Goal: Task Accomplishment & Management: Complete application form

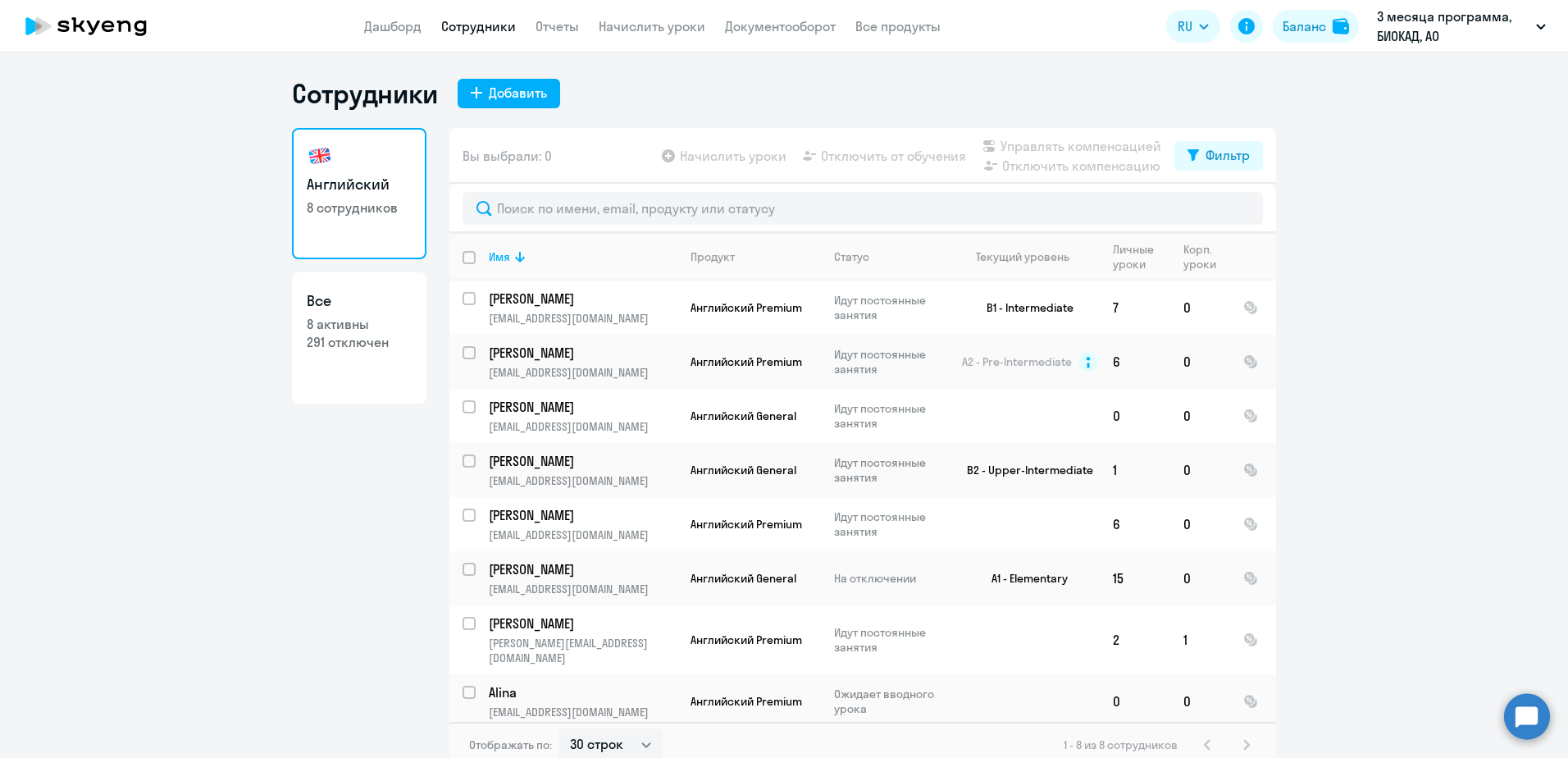
select select "30"
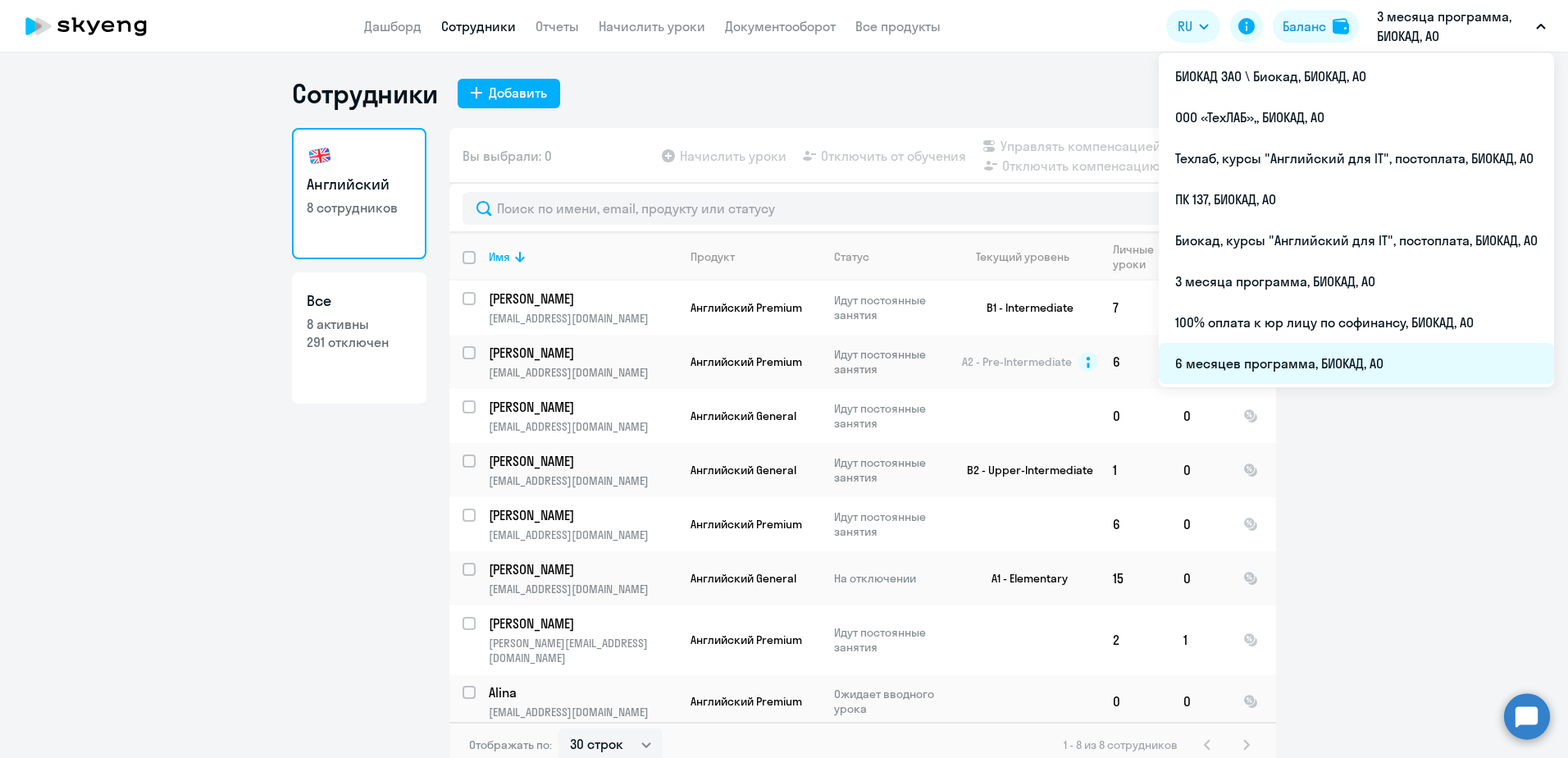
click at [1268, 365] on li "6 месяцев программа, БИОКАД, АО" at bounding box center [1356, 363] width 395 height 41
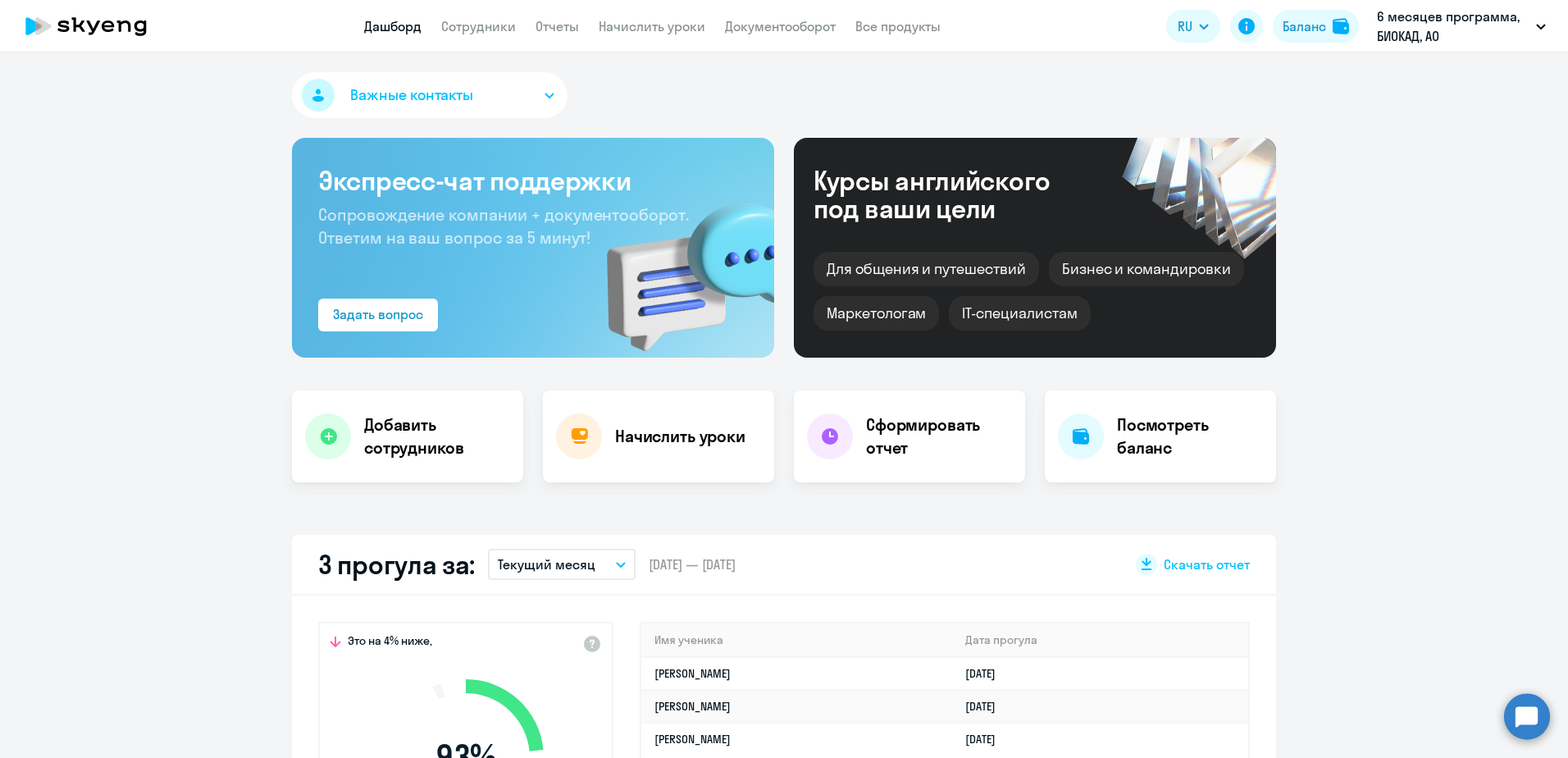
click at [506, 36] on app-header "Дашборд Сотрудники Отчеты Начислить уроки Документооборот Все продукты Дашборд …" at bounding box center [784, 26] width 1568 height 53
click at [504, 27] on link "Сотрудники" at bounding box center [478, 26] width 75 height 16
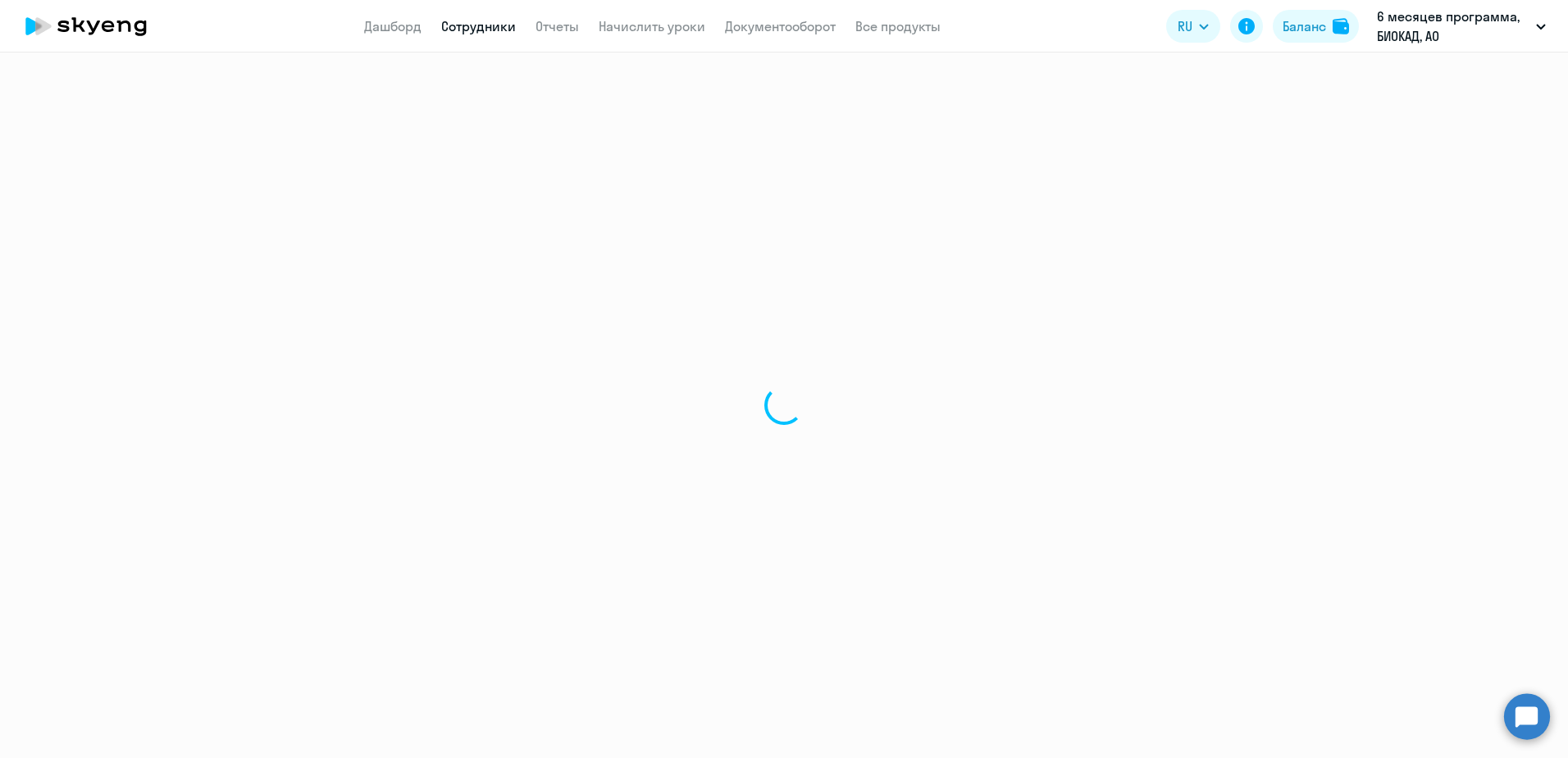
select select "30"
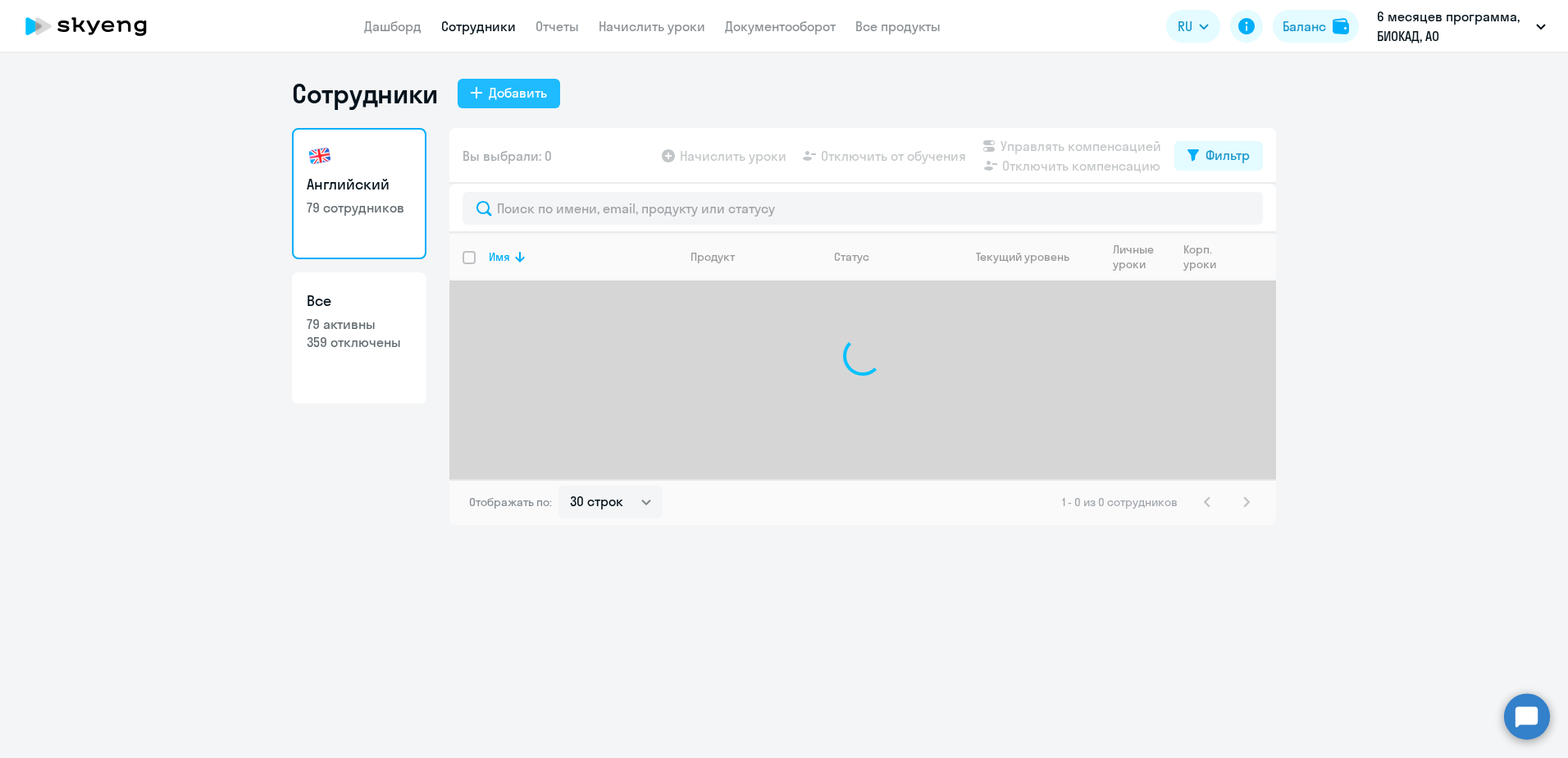
click at [510, 89] on div "Добавить" at bounding box center [518, 93] width 59 height 20
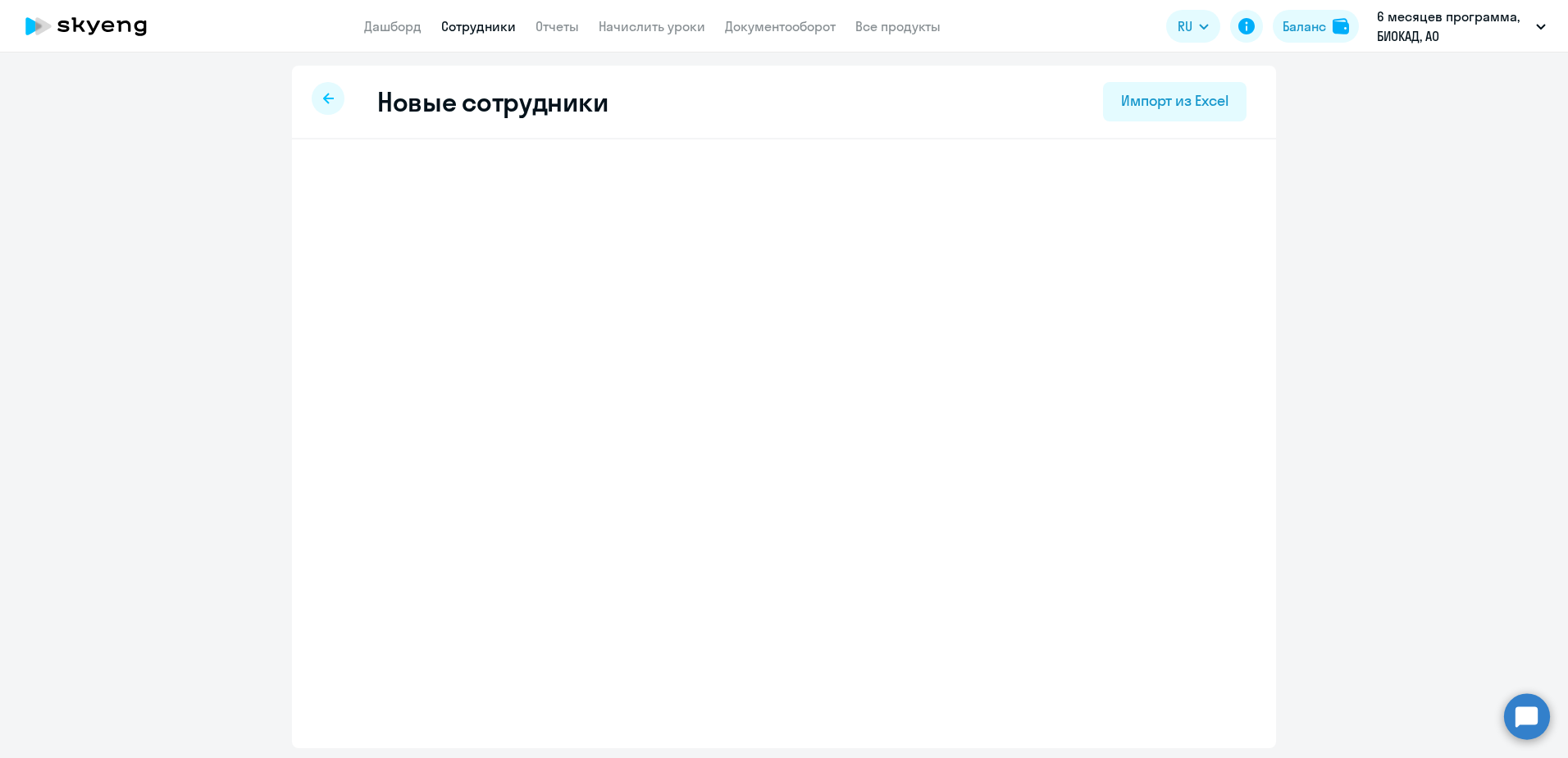
select select "english_adult_not_native_speaker"
select select "3"
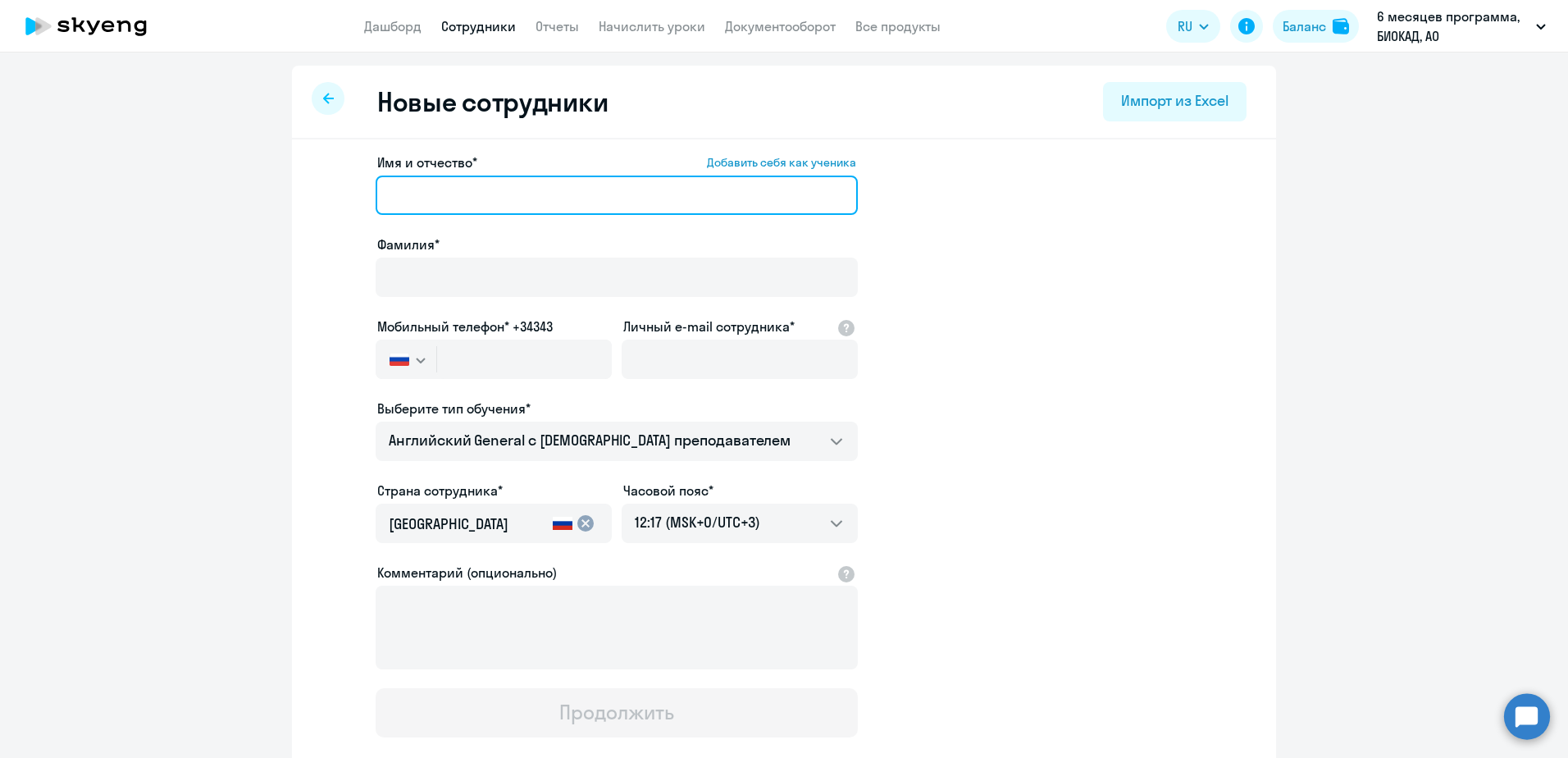
click at [515, 196] on input "Имя и отчество* Добавить себя как ученика" at bounding box center [616, 196] width 482 height 40
paste input "[PERSON_NAME]"
drag, startPoint x: 452, startPoint y: 191, endPoint x: 312, endPoint y: 188, distance: 140.0
click at [319, 188] on app-new-student-form "Имя и отчество* Добавить себя как ученика [PERSON_NAME]* Мобильный телефон* +34…" at bounding box center [784, 444] width 932 height 585
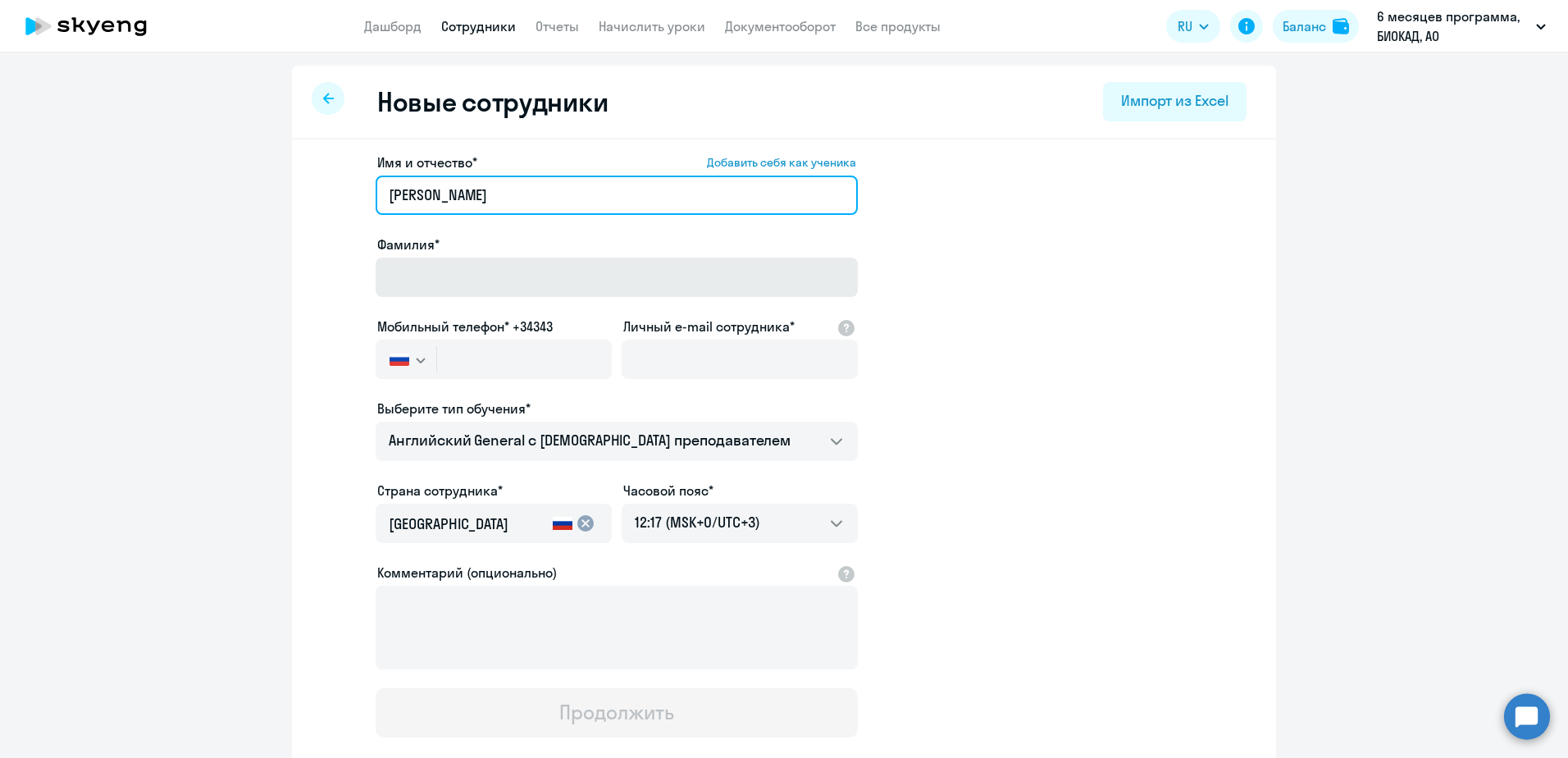
type input "[PERSON_NAME]"
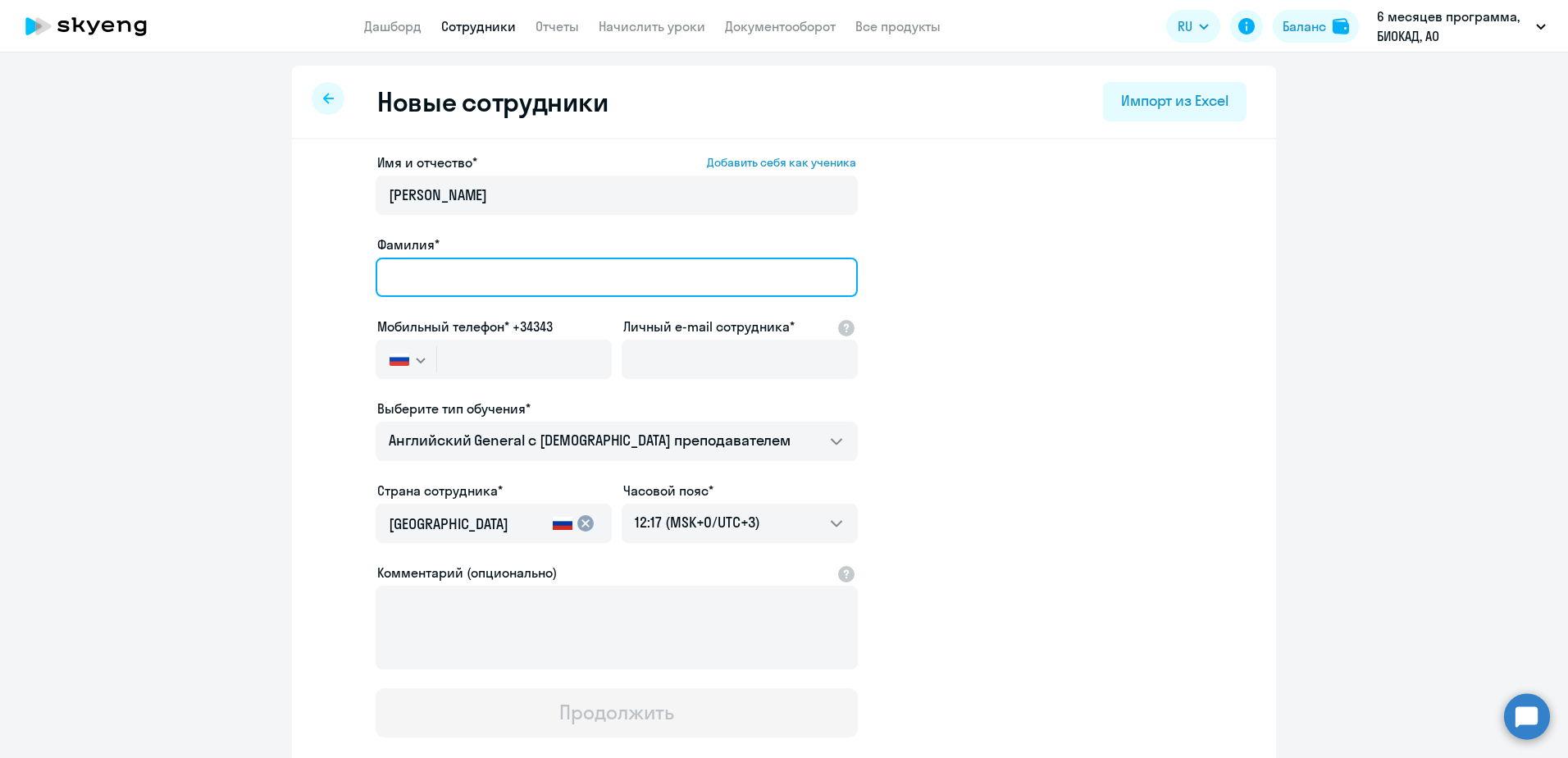
click at [459, 291] on input "Фамилия*" at bounding box center [616, 277] width 482 height 40
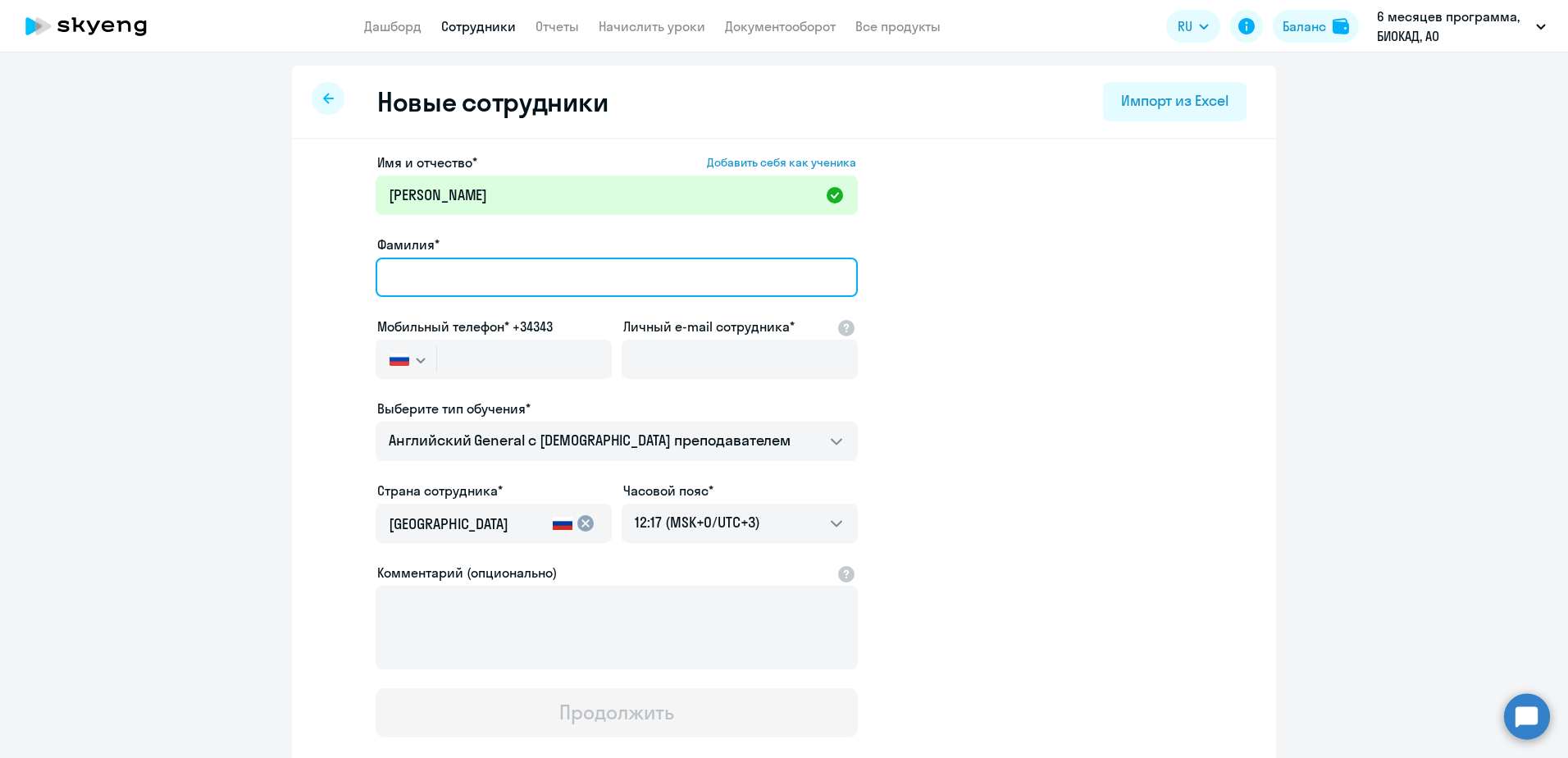
paste input "[PERSON_NAME]"
type input "[PERSON_NAME] РО"
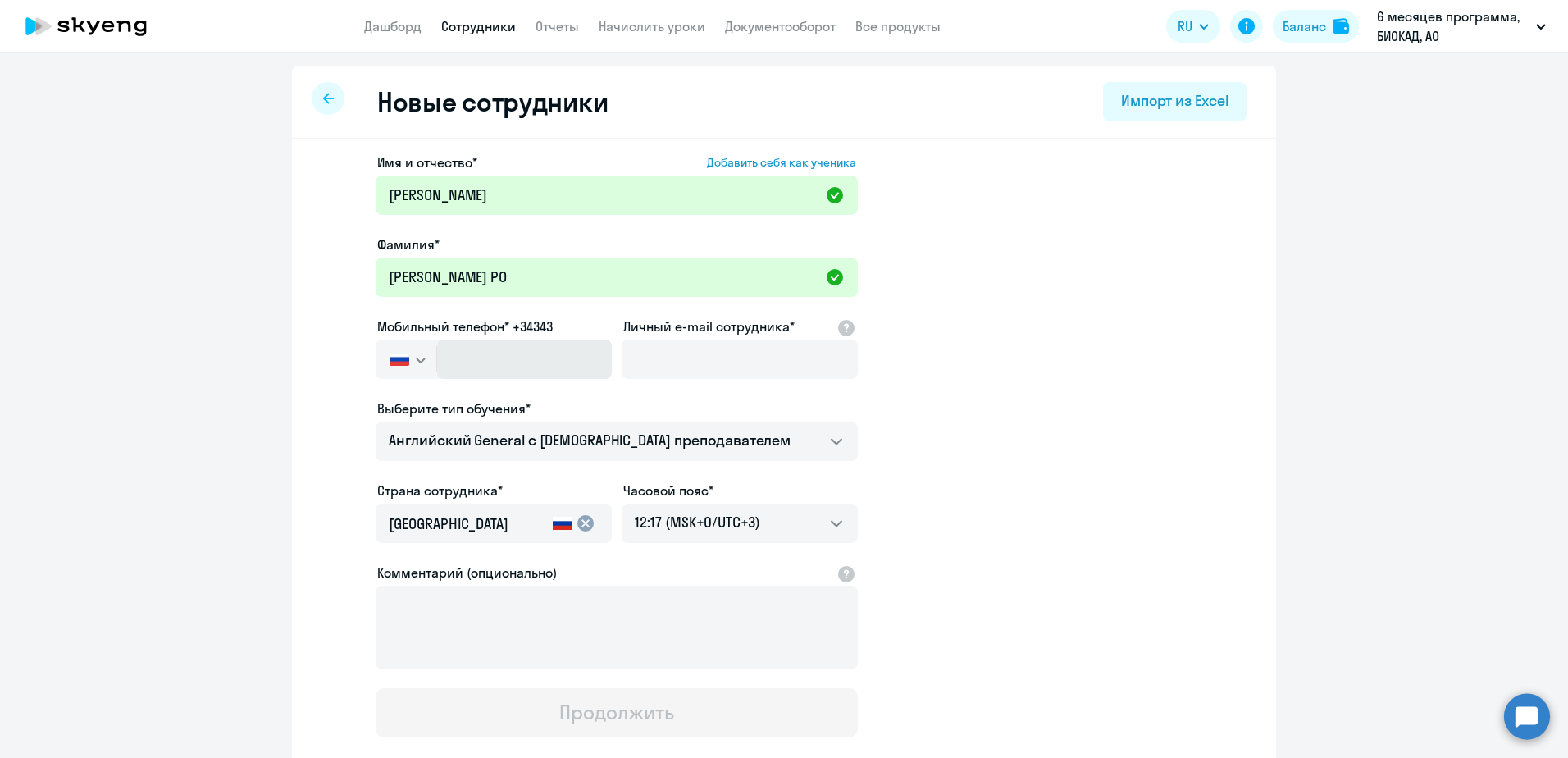
drag, startPoint x: 412, startPoint y: 375, endPoint x: 473, endPoint y: 360, distance: 62.8
click at [423, 372] on button "button" at bounding box center [405, 359] width 60 height 40
click at [473, 360] on input "text" at bounding box center [524, 359] width 175 height 40
paste input "[PHONE_NUMBER]"
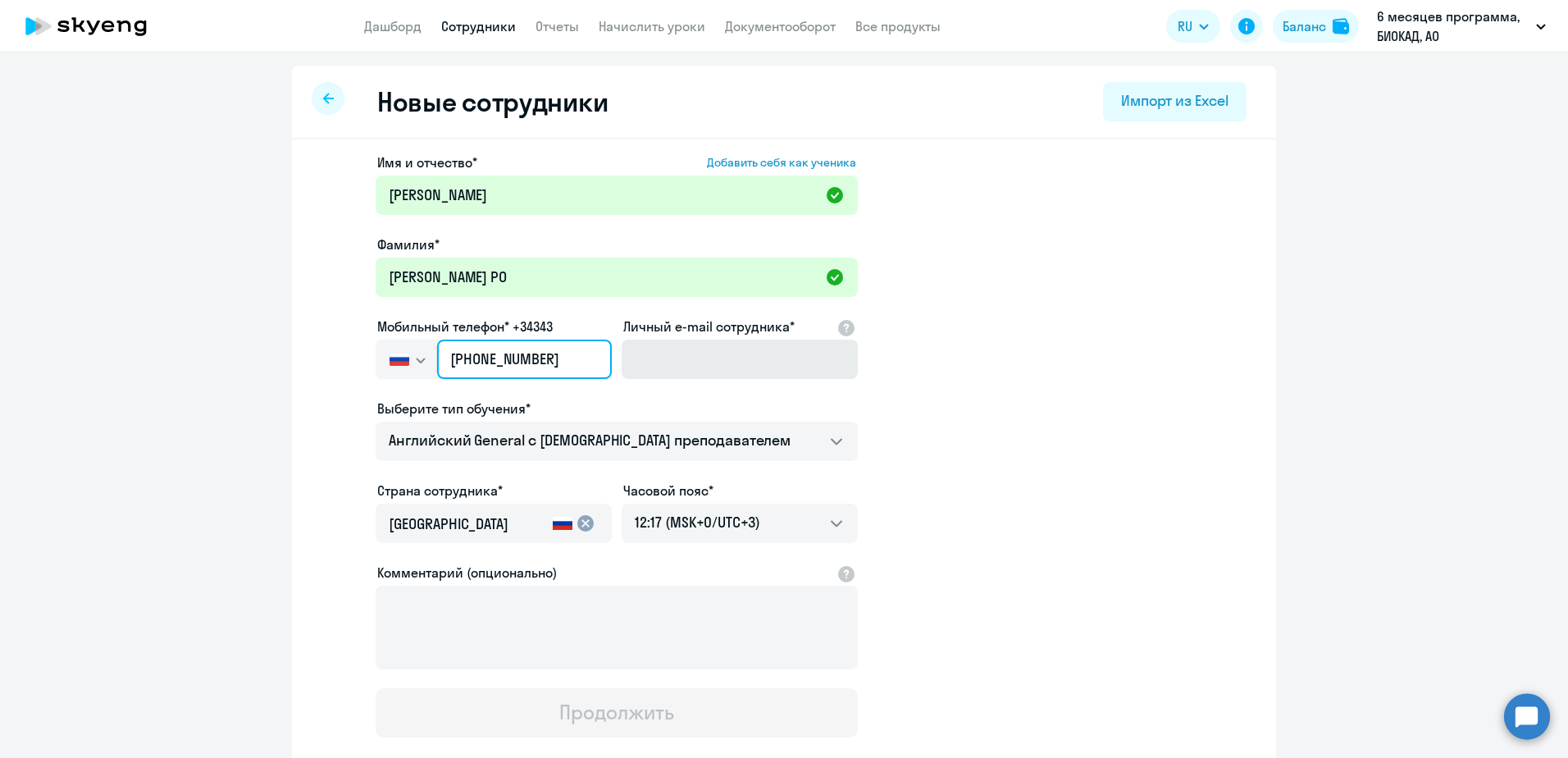
type input "[PHONE_NUMBER]"
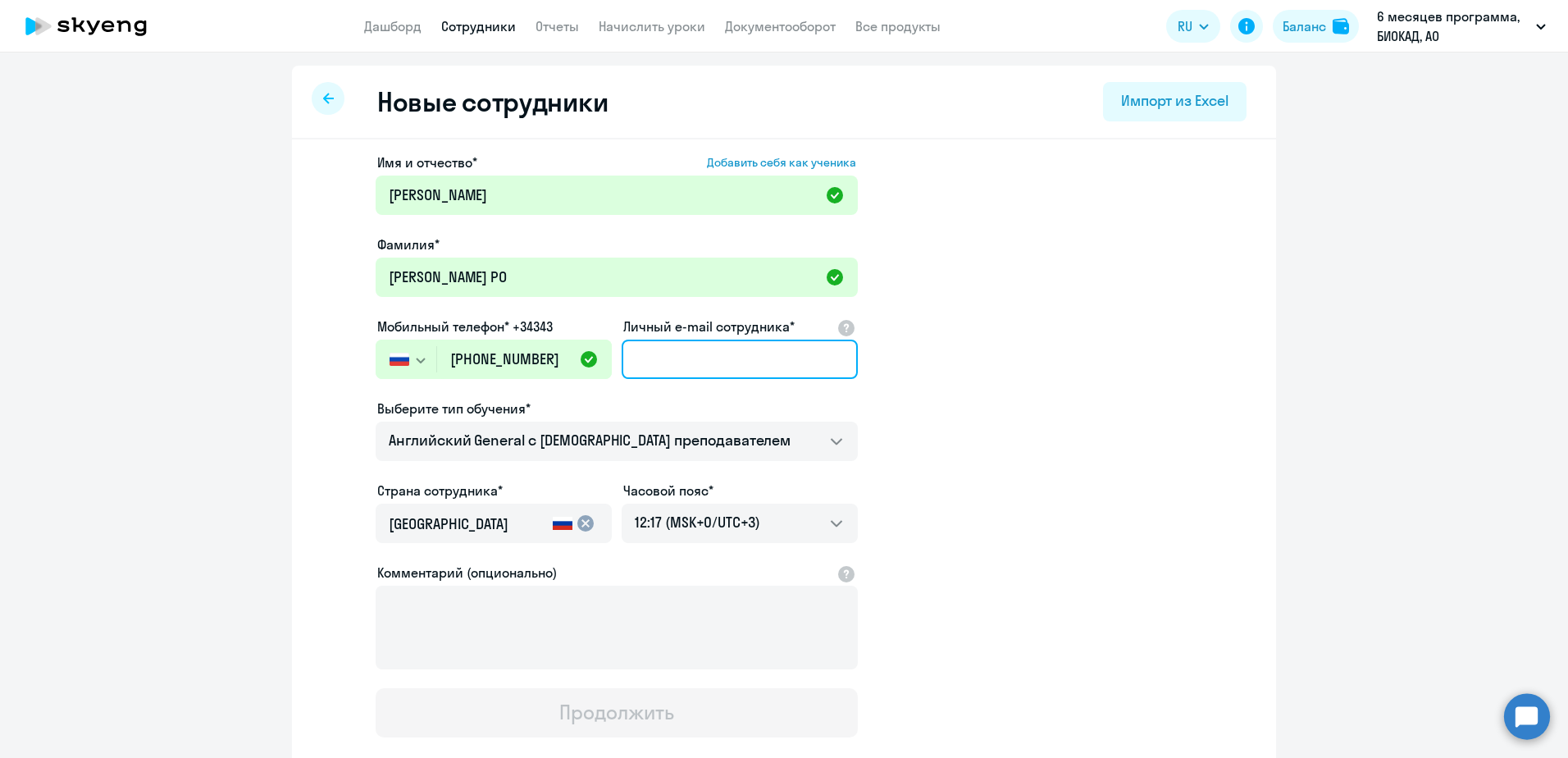
click at [703, 362] on input "Личный e-mail сотрудника*" at bounding box center [740, 359] width 236 height 40
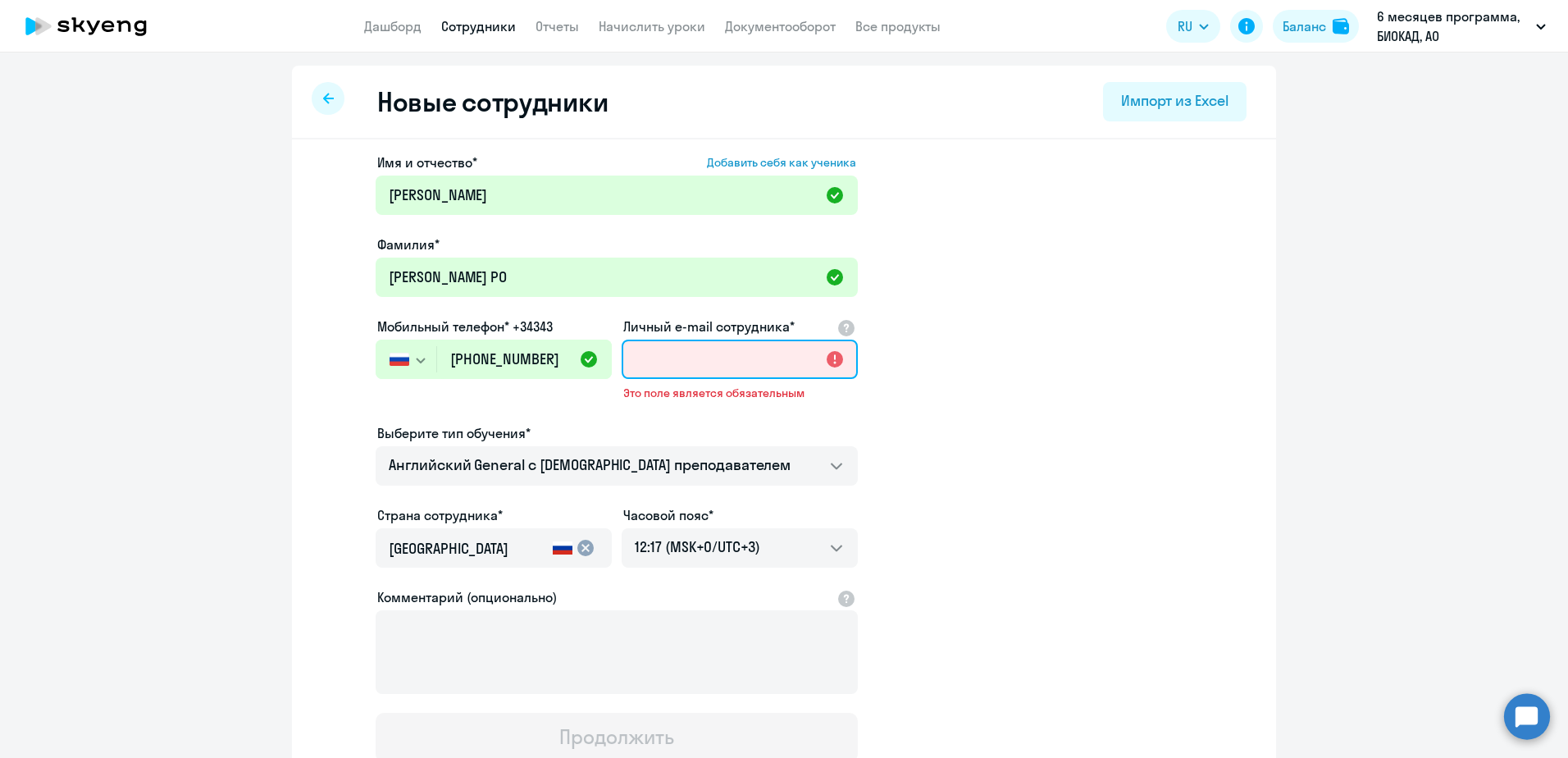
paste input "[EMAIL_ADDRESS][DOMAIN_NAME]"
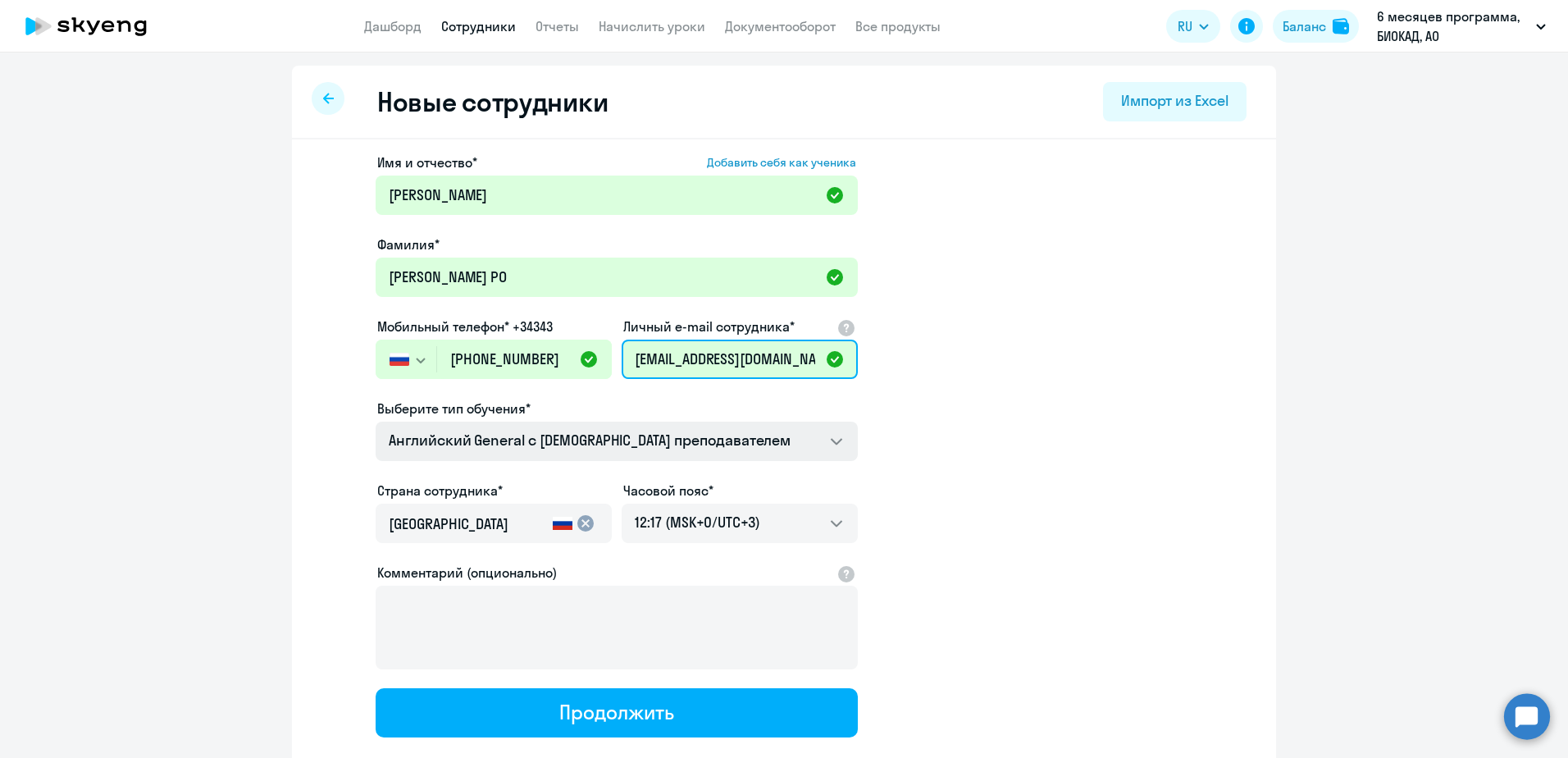
type input "[EMAIL_ADDRESS][DOMAIN_NAME]"
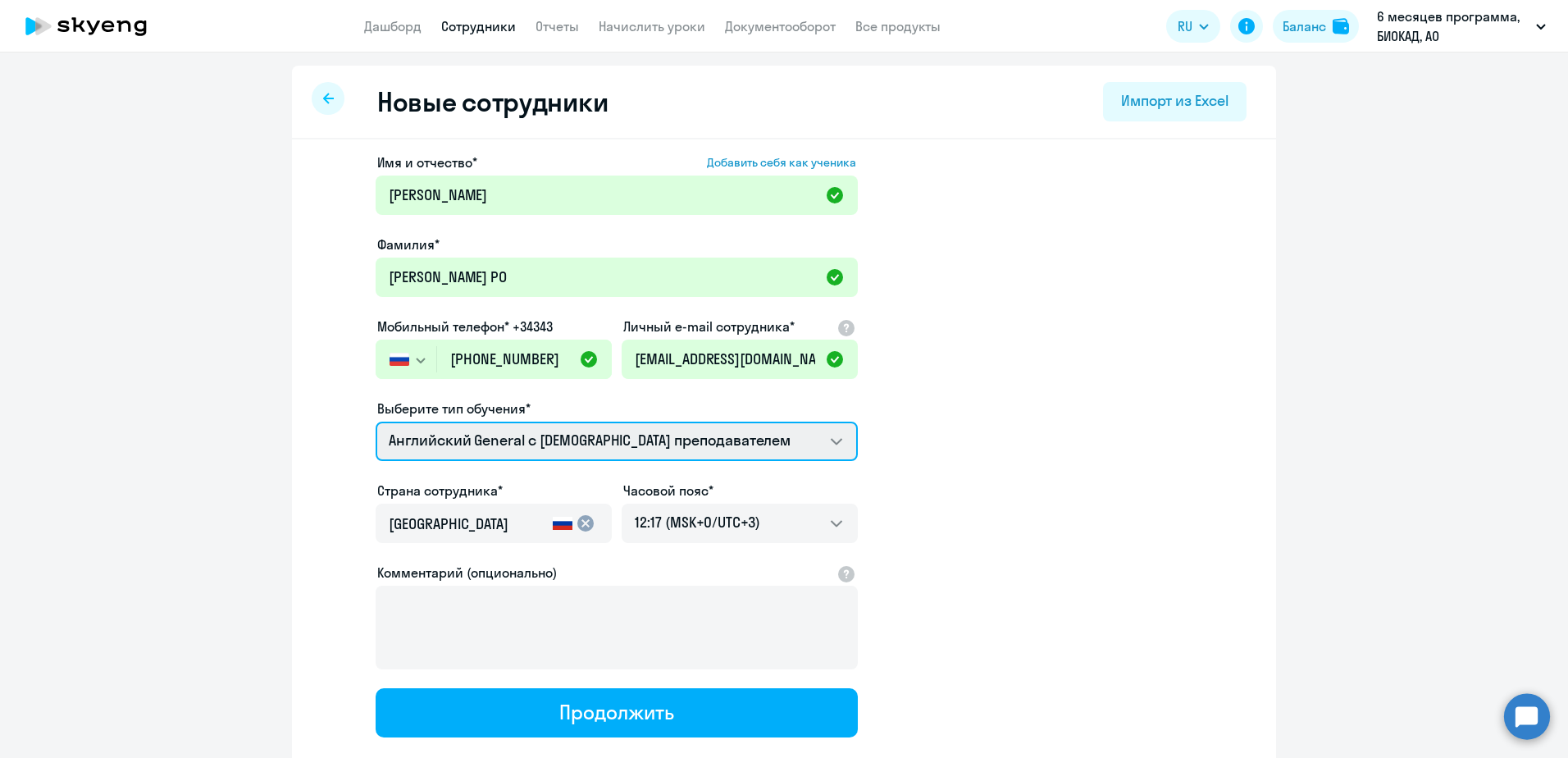
click at [485, 437] on select "Английский General с [DEMOGRAPHIC_DATA] преподавателем Английский General с [DE…" at bounding box center [616, 441] width 482 height 40
select select "english_adult_not_native_speaker_premium"
click at [375, 422] on select "Английский General с [DEMOGRAPHIC_DATA] преподавателем Английский General с [DE…" at bounding box center [616, 441] width 482 height 40
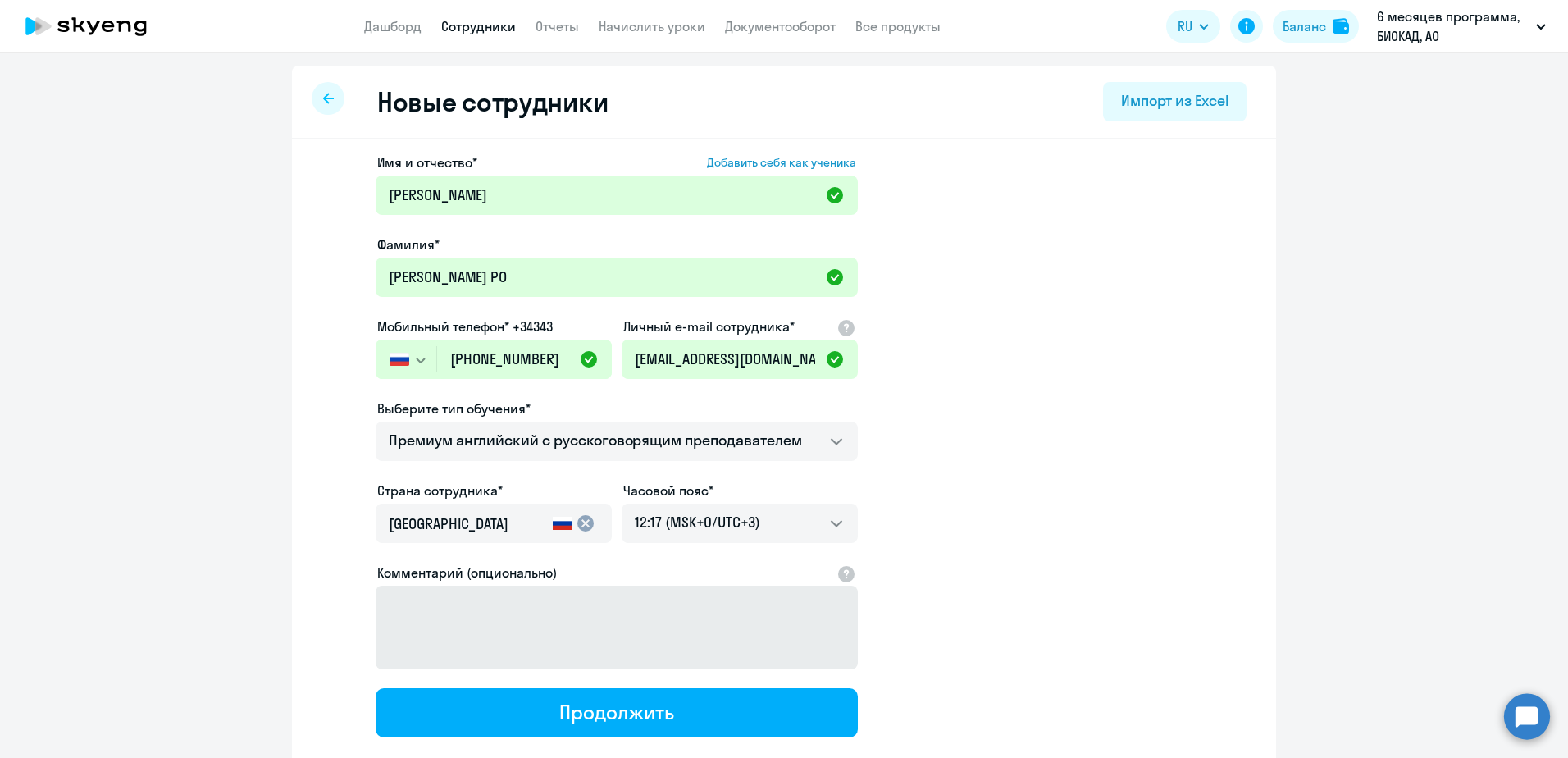
click at [618, 724] on button "Продолжить" at bounding box center [616, 713] width 482 height 49
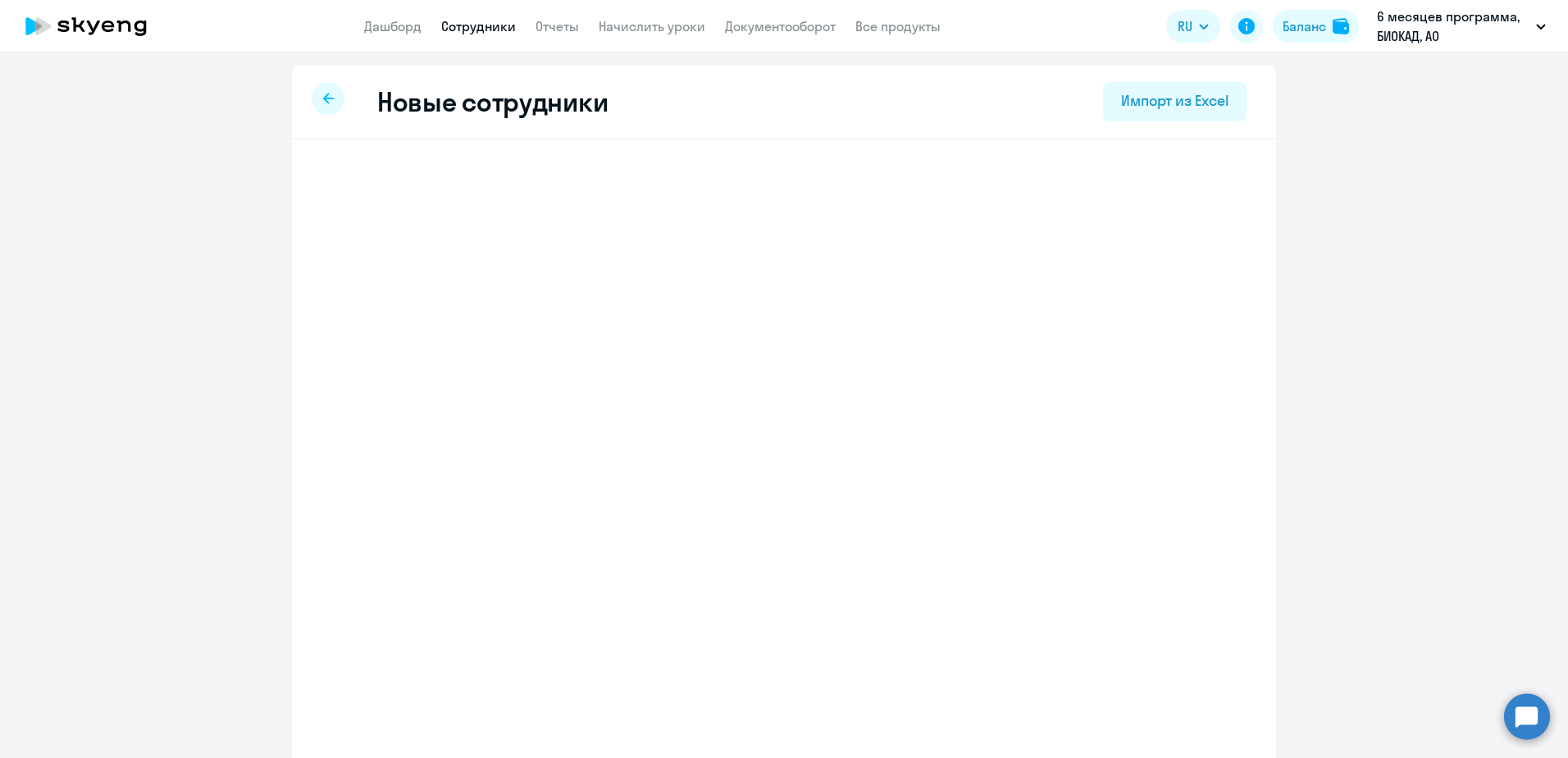
select select "english_adult_not_native_speaker_premium"
select select "3"
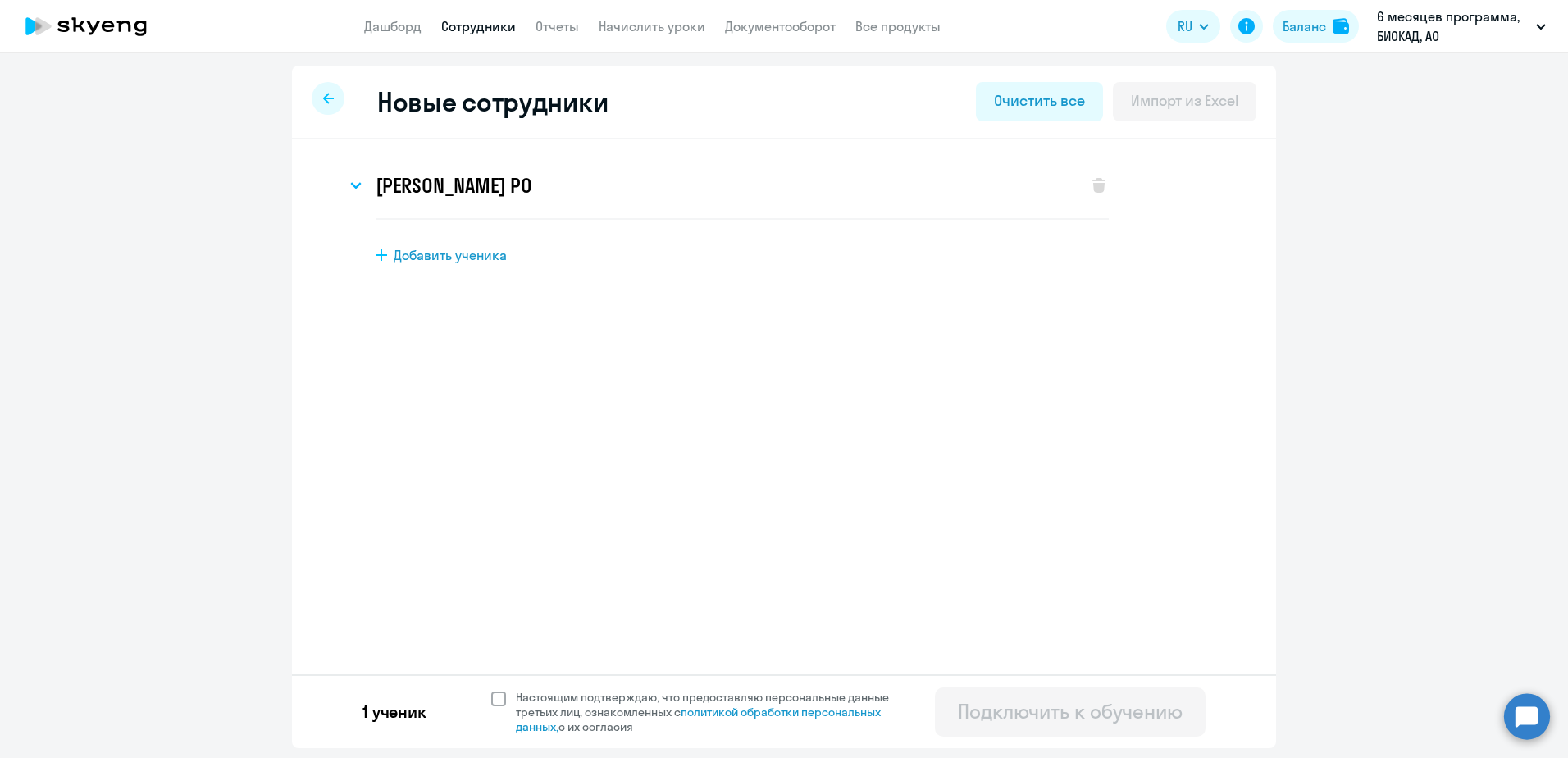
click at [557, 690] on span "Настоящим подтверждаю, что предоставляю персональные данные третьих лиц, ознако…" at bounding box center [713, 712] width 393 height 44
click at [491, 690] on input "Настоящим подтверждаю, что предоставляю персональные данные третьих лиц, ознако…" at bounding box center [491, 689] width 1 height 1
checkbox input "true"
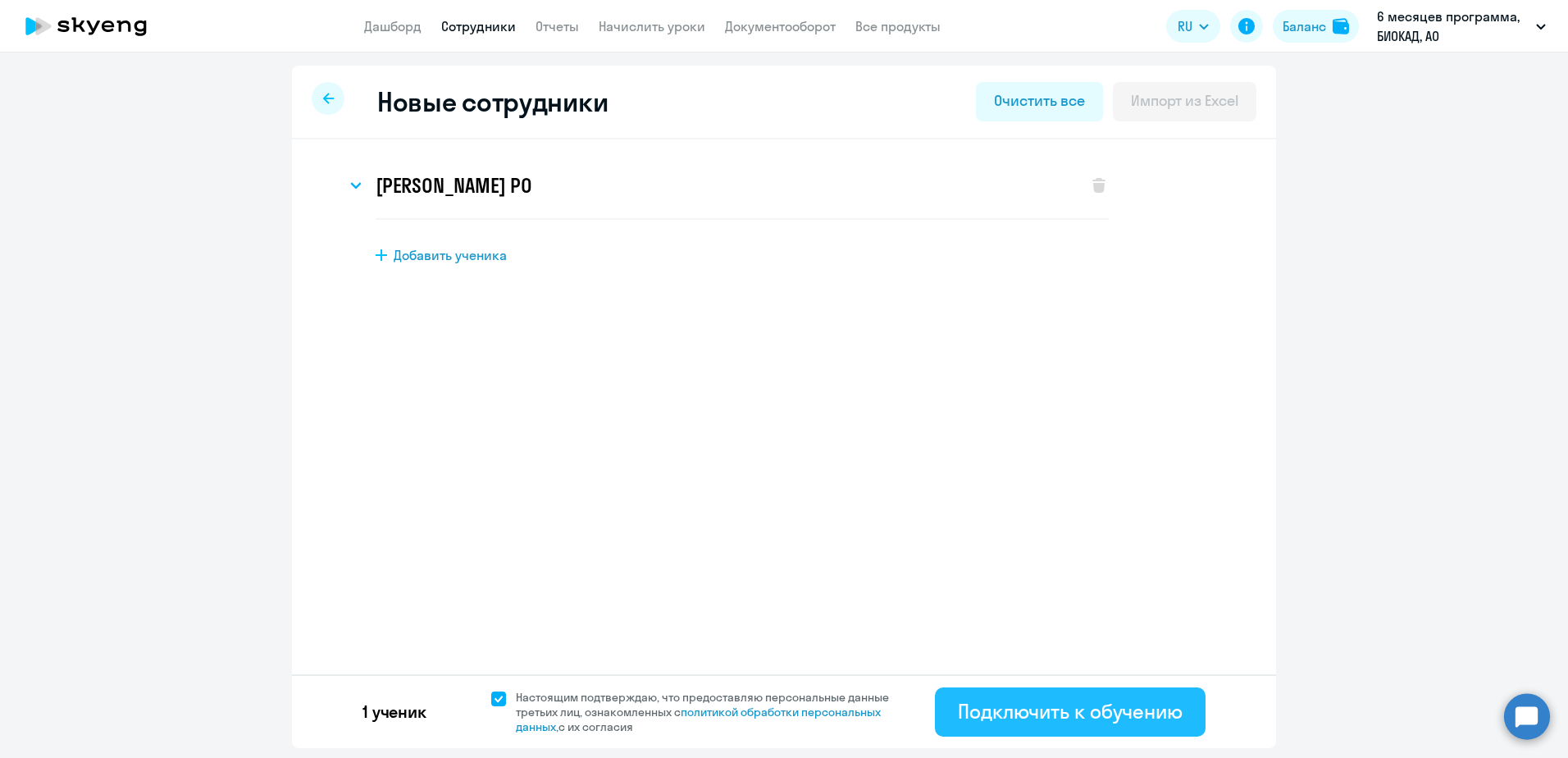
click at [1017, 714] on div "Подключить к обучению" at bounding box center [1070, 711] width 225 height 26
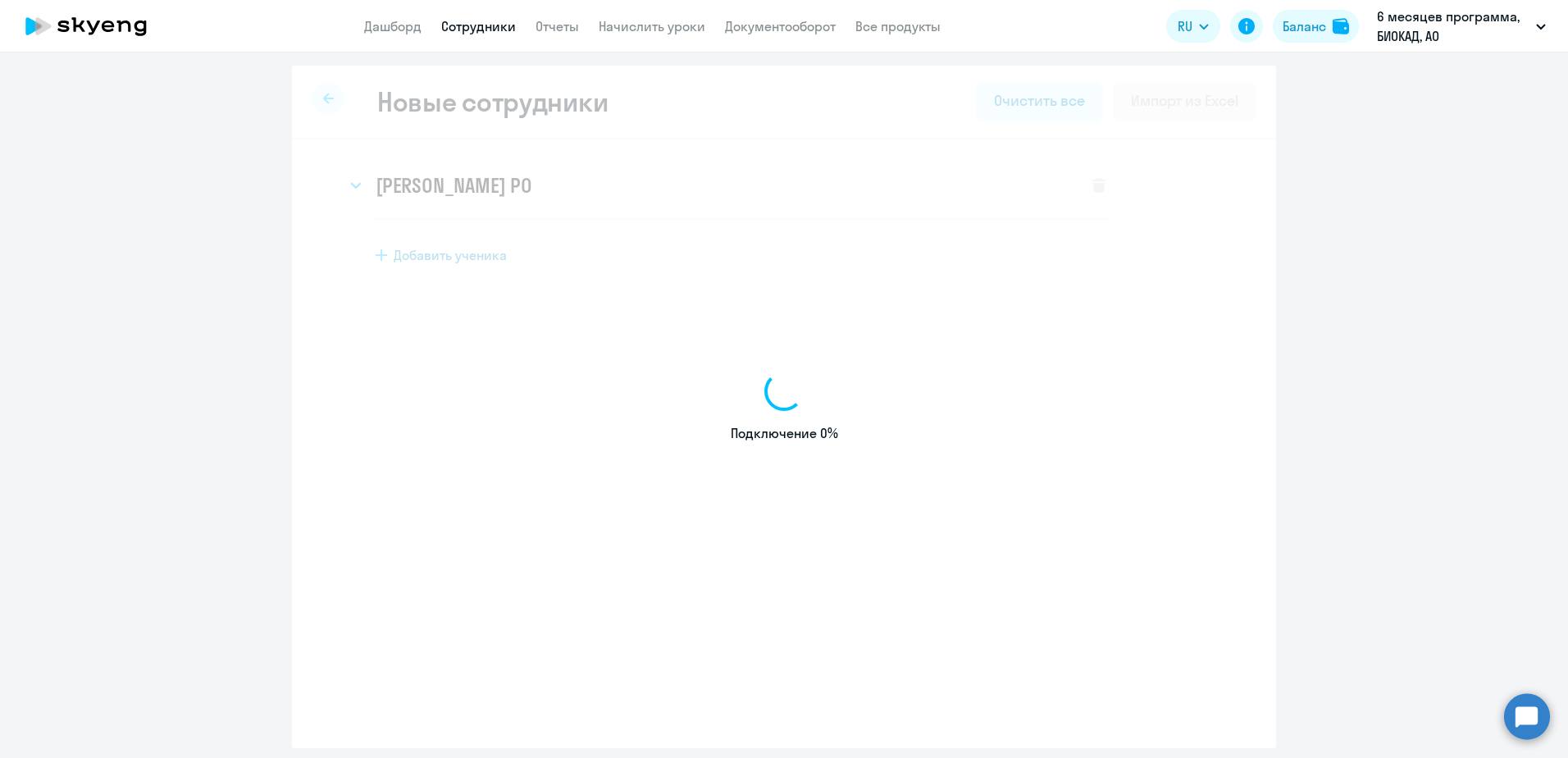
select select "english_adult_not_native_speaker"
select select "3"
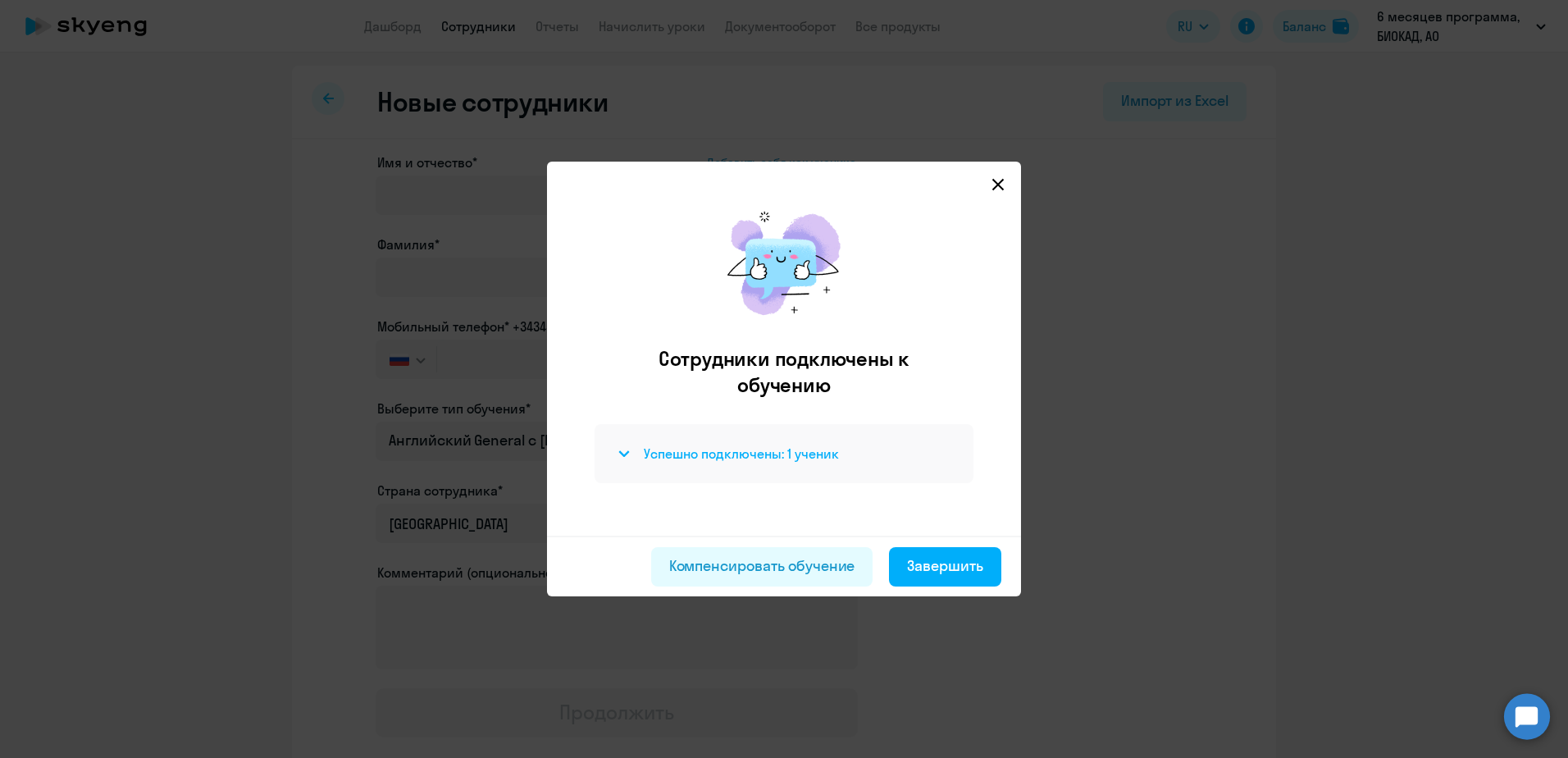
click at [756, 445] on h4 "Успешно подключены: 1 ученик" at bounding box center [741, 453] width 196 height 18
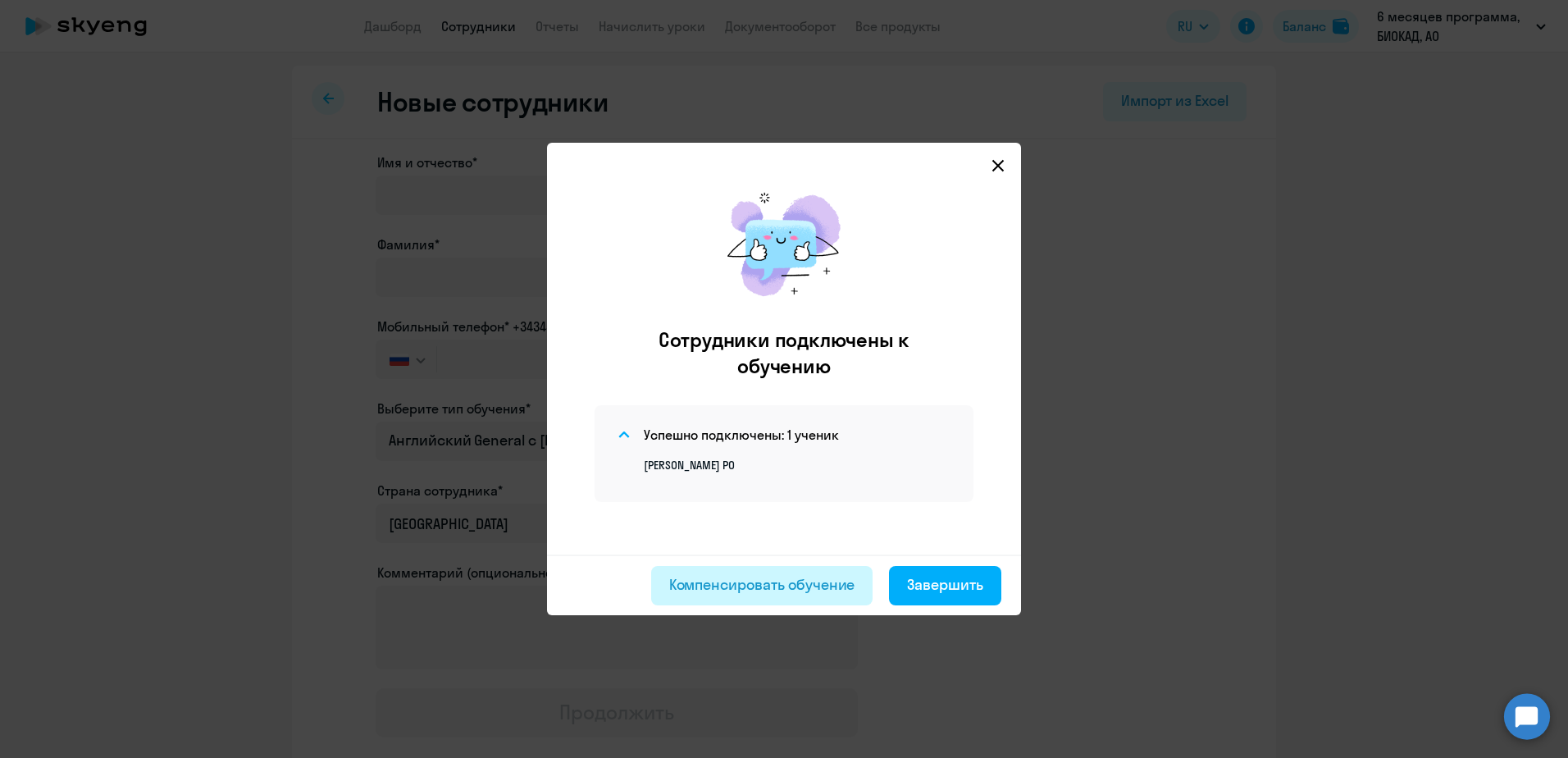
click at [760, 574] on div "Компенсировать обучение" at bounding box center [762, 584] width 186 height 22
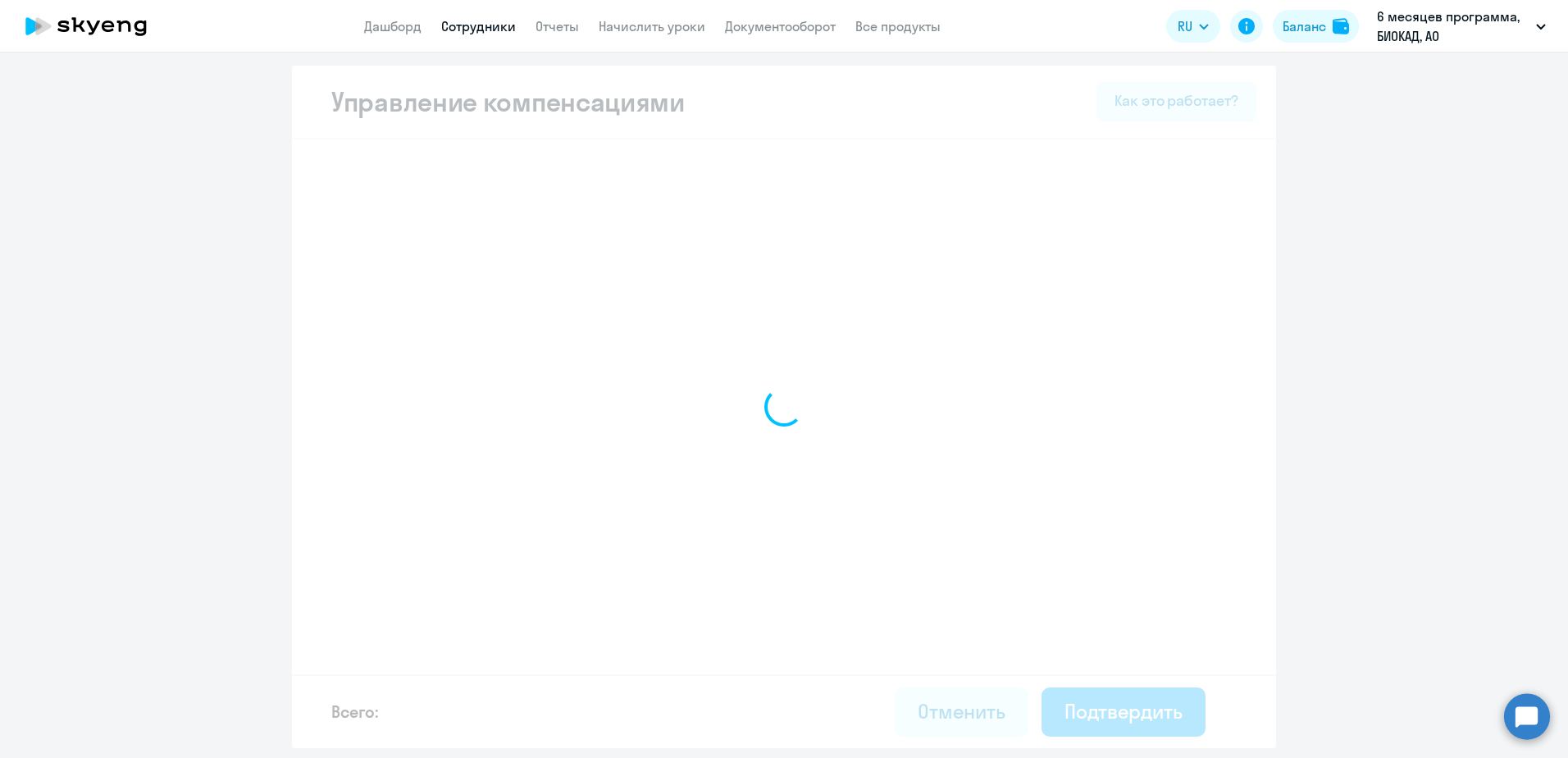
select select "MONTHLY"
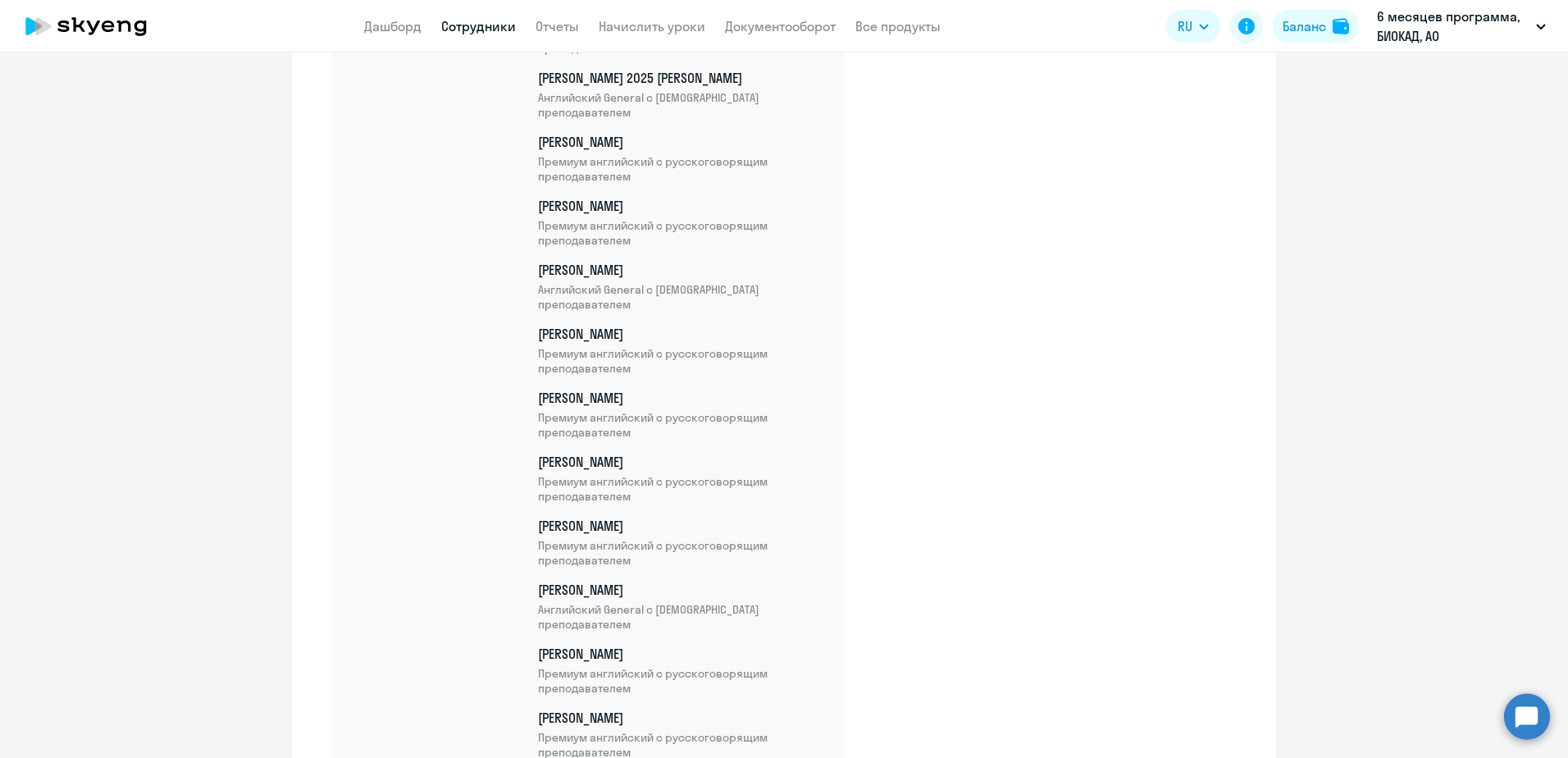
scroll to position [4795, 0]
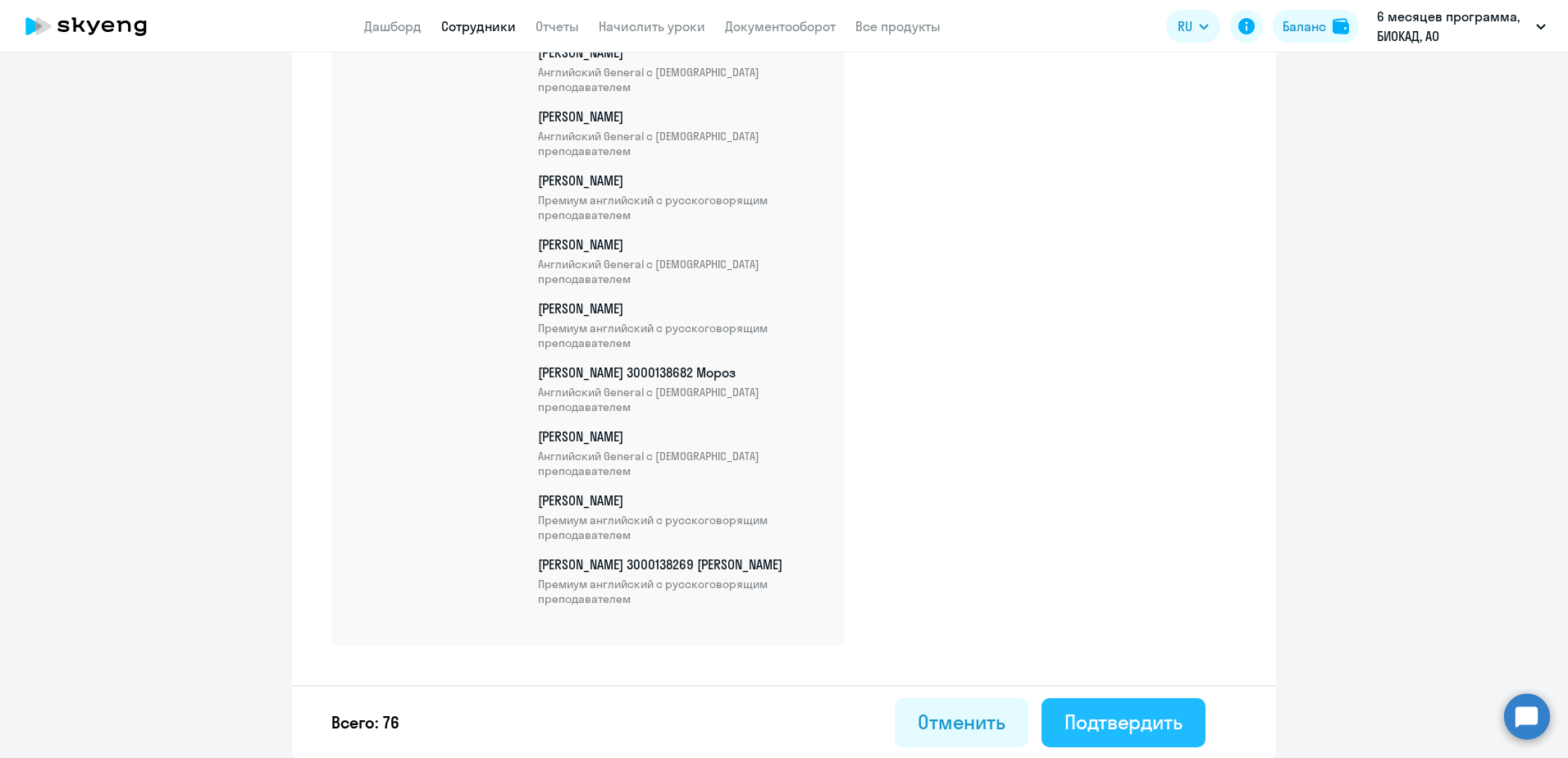
click at [1151, 729] on div "Подтвердить" at bounding box center [1123, 722] width 118 height 26
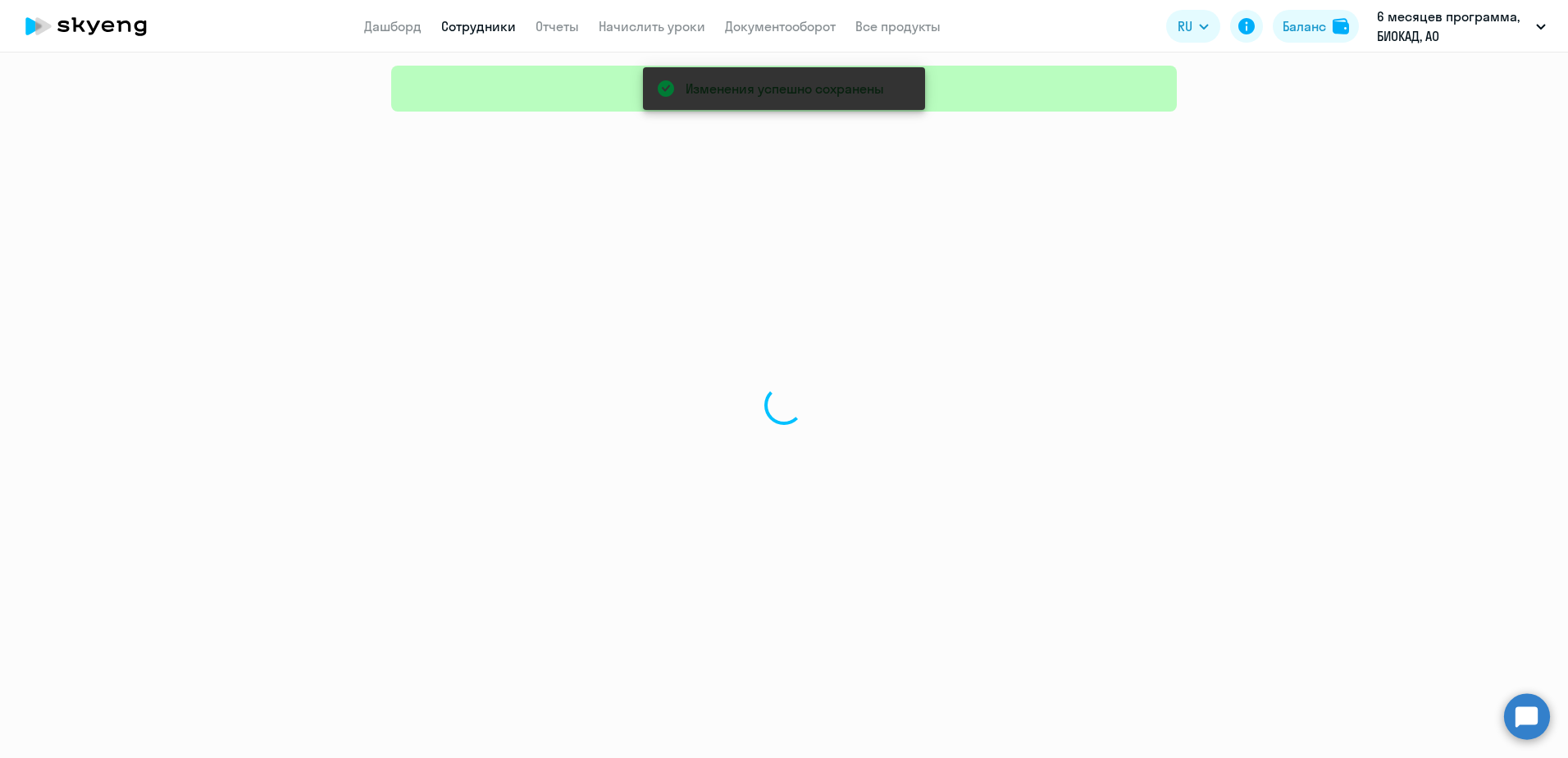
select select "30"
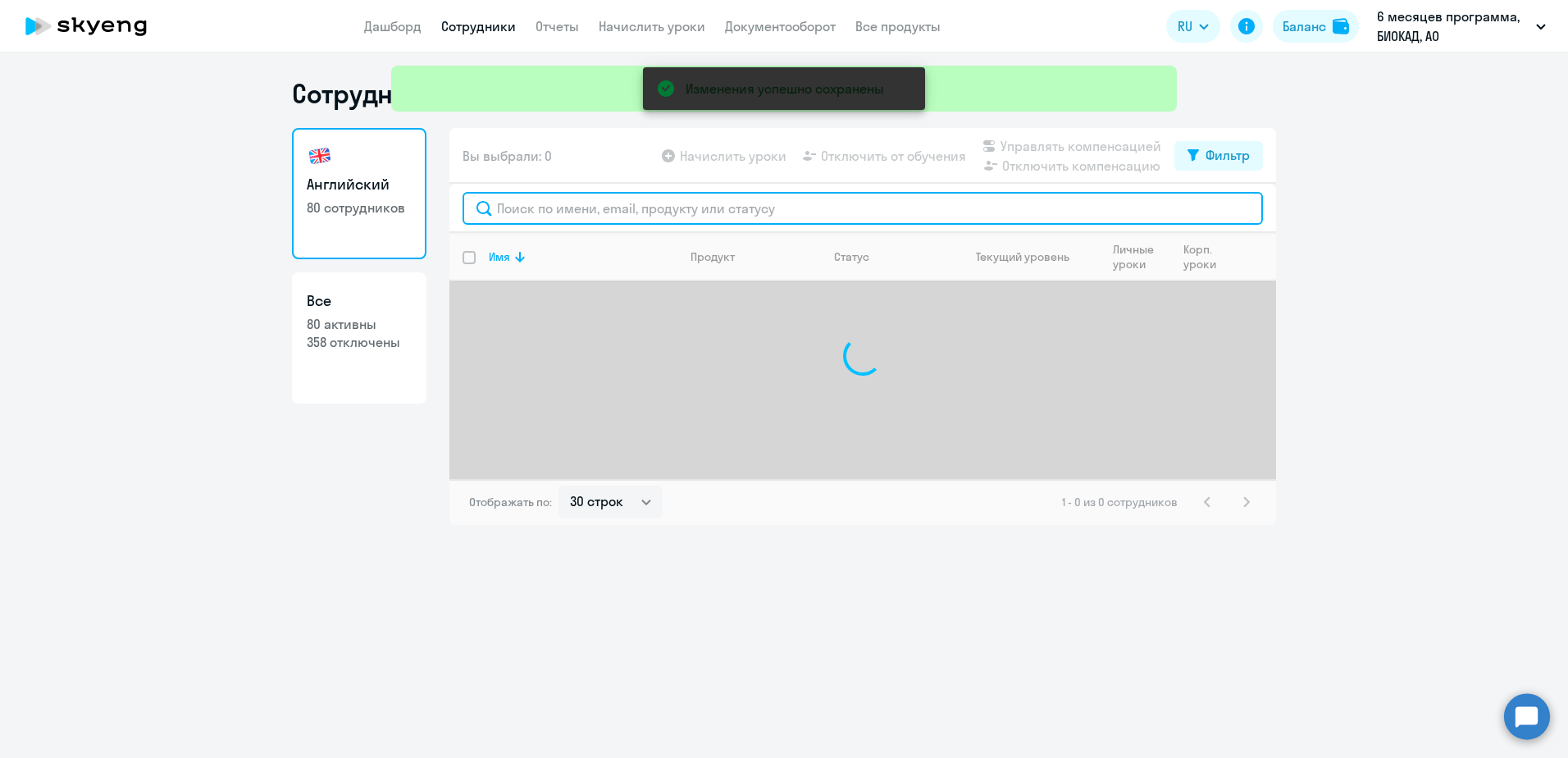
click at [732, 200] on input "text" at bounding box center [862, 208] width 801 height 33
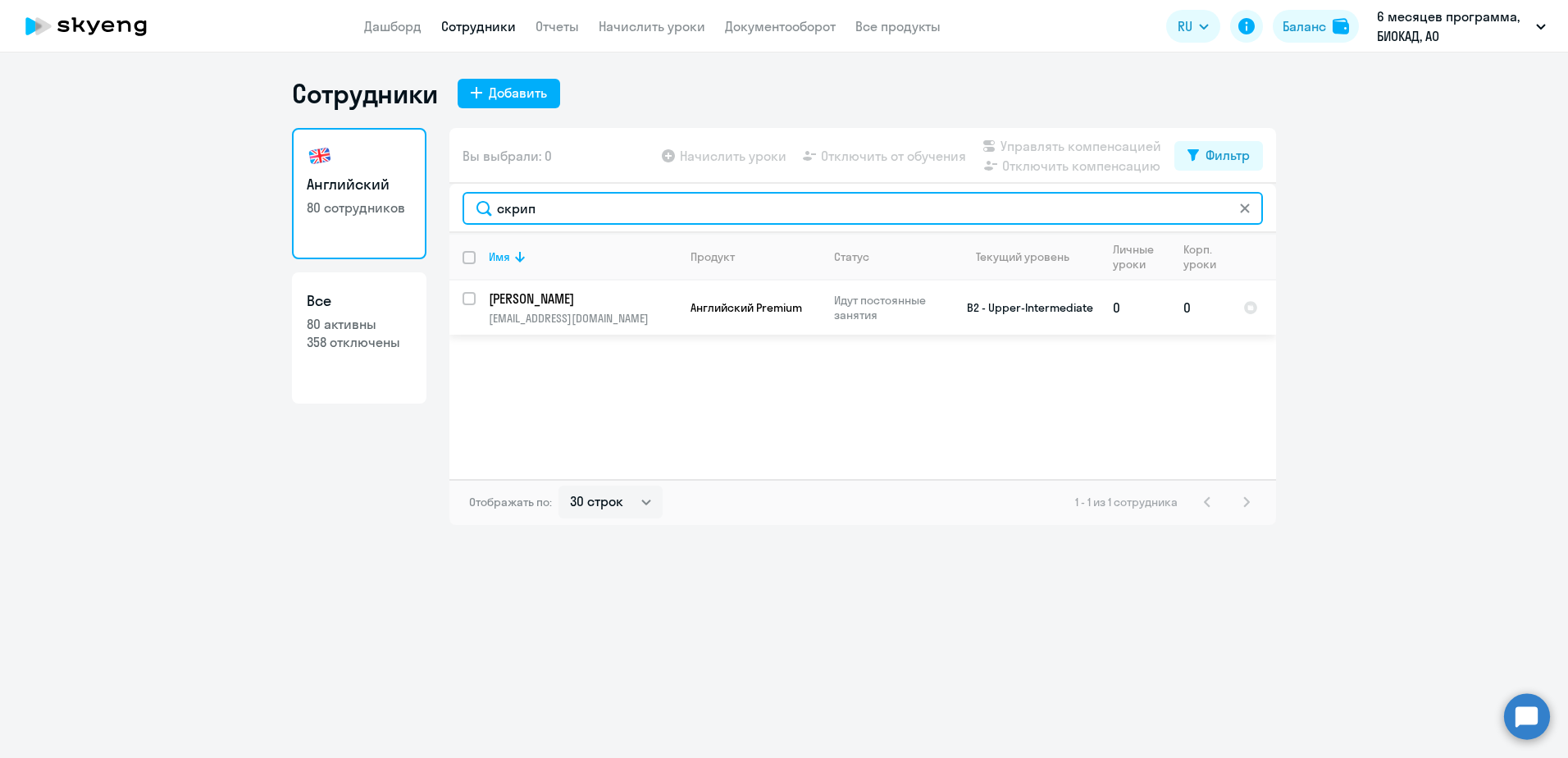
type input "скрип"
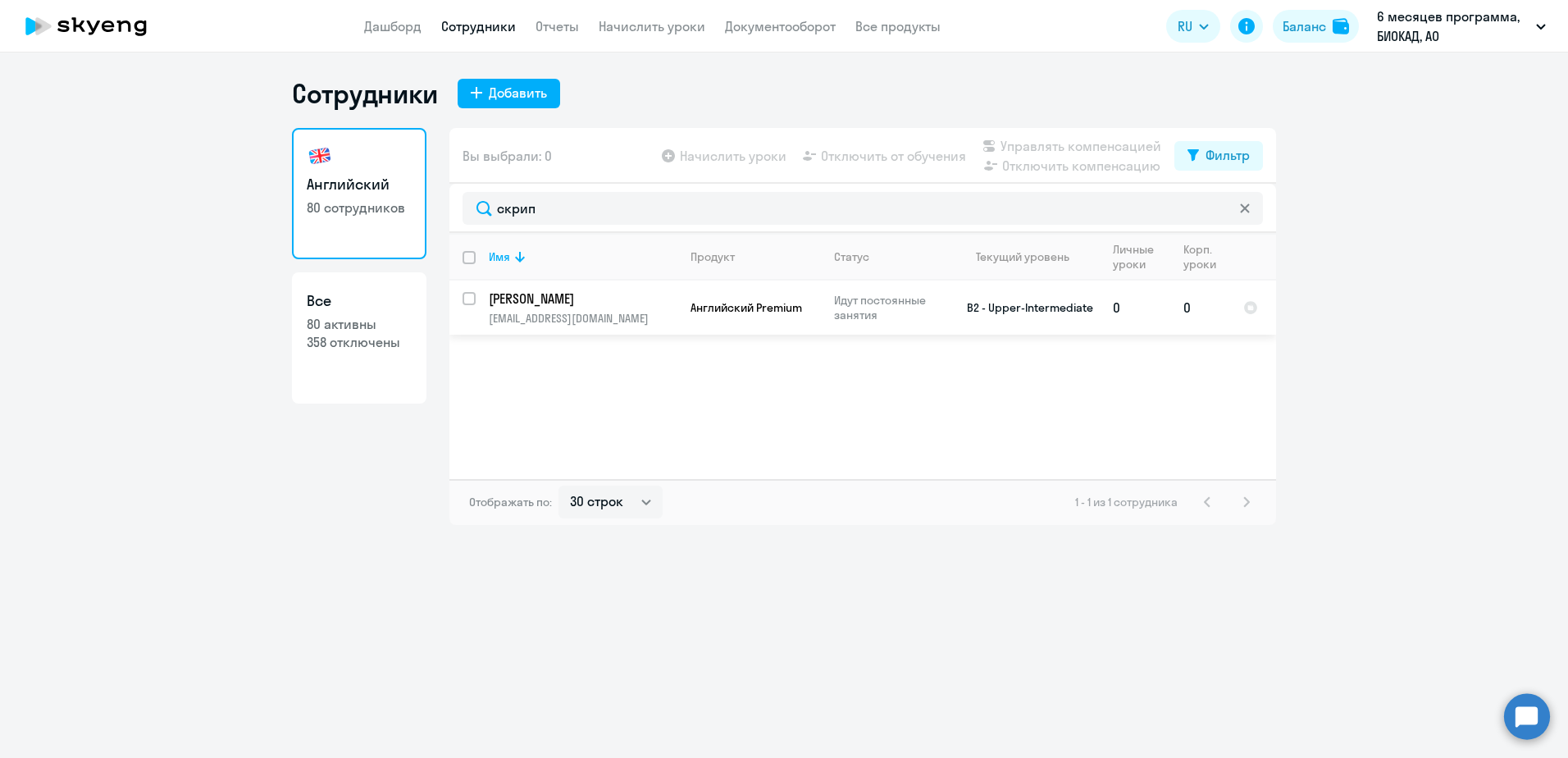
click at [462, 301] on input "select row 10279375" at bounding box center [478, 308] width 33 height 33
checkbox input "true"
click at [1025, 144] on span "Управлять компенсацией" at bounding box center [1081, 146] width 161 height 20
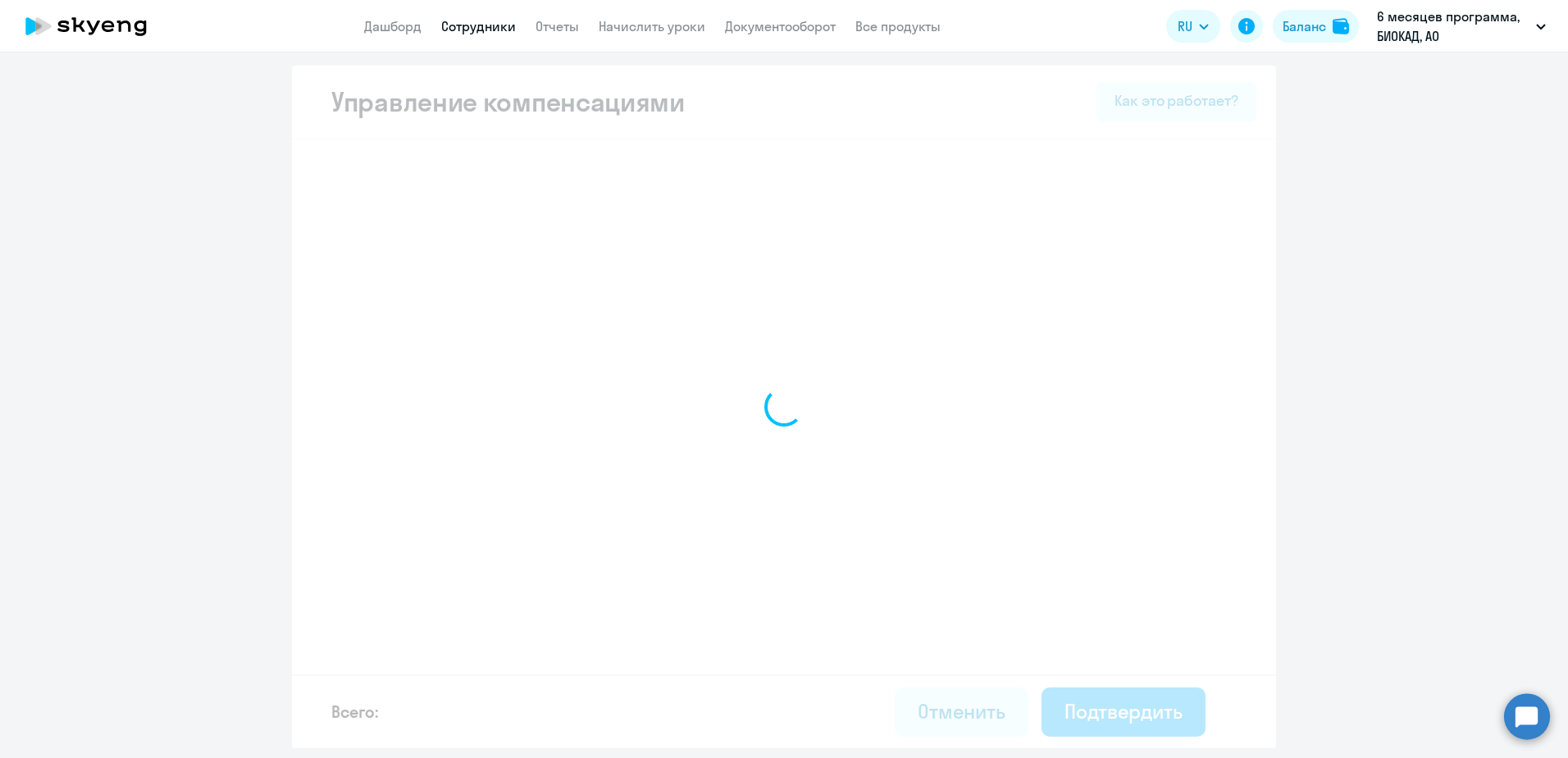
select select "MONTHLY"
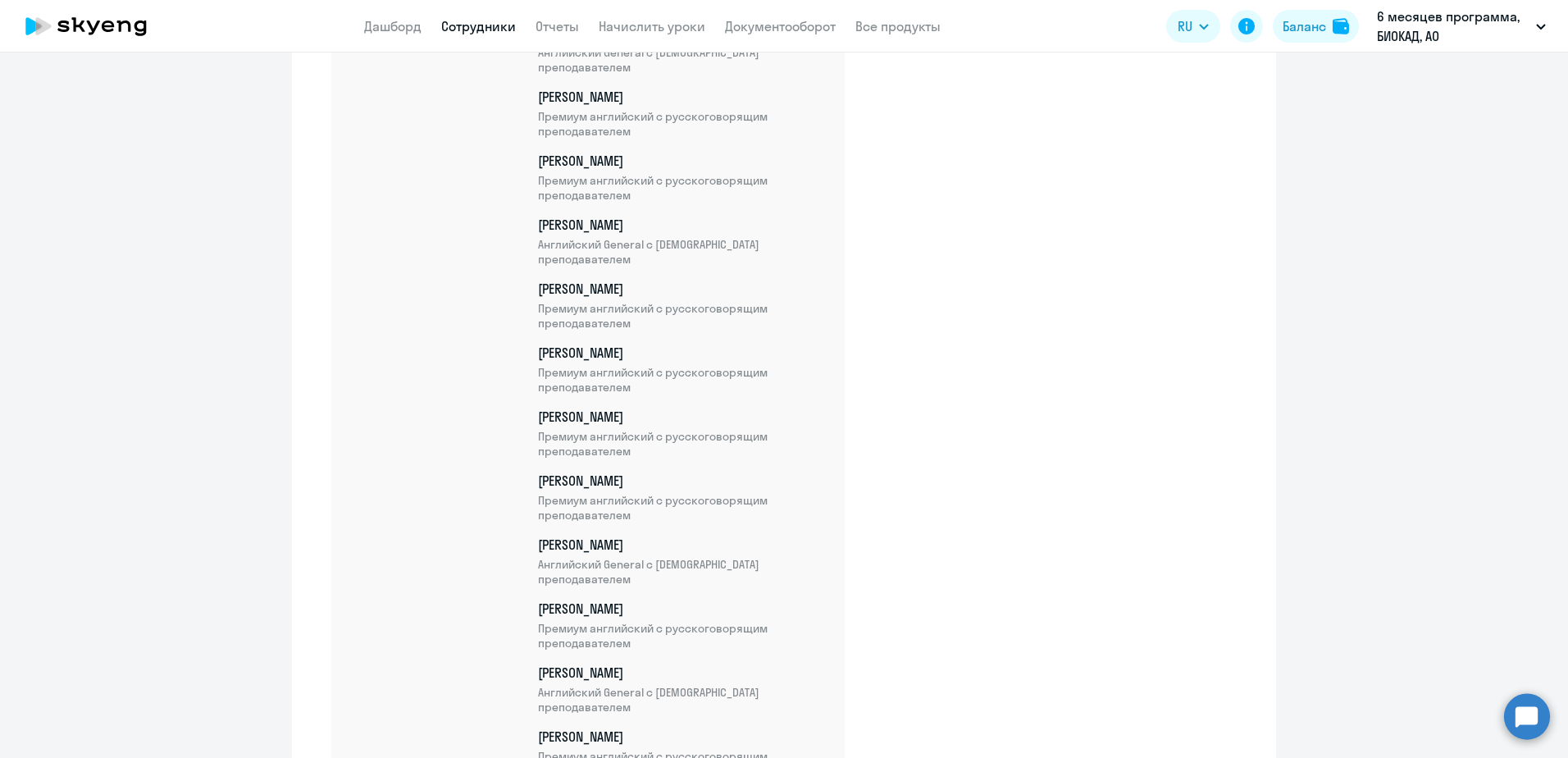
scroll to position [4913, 0]
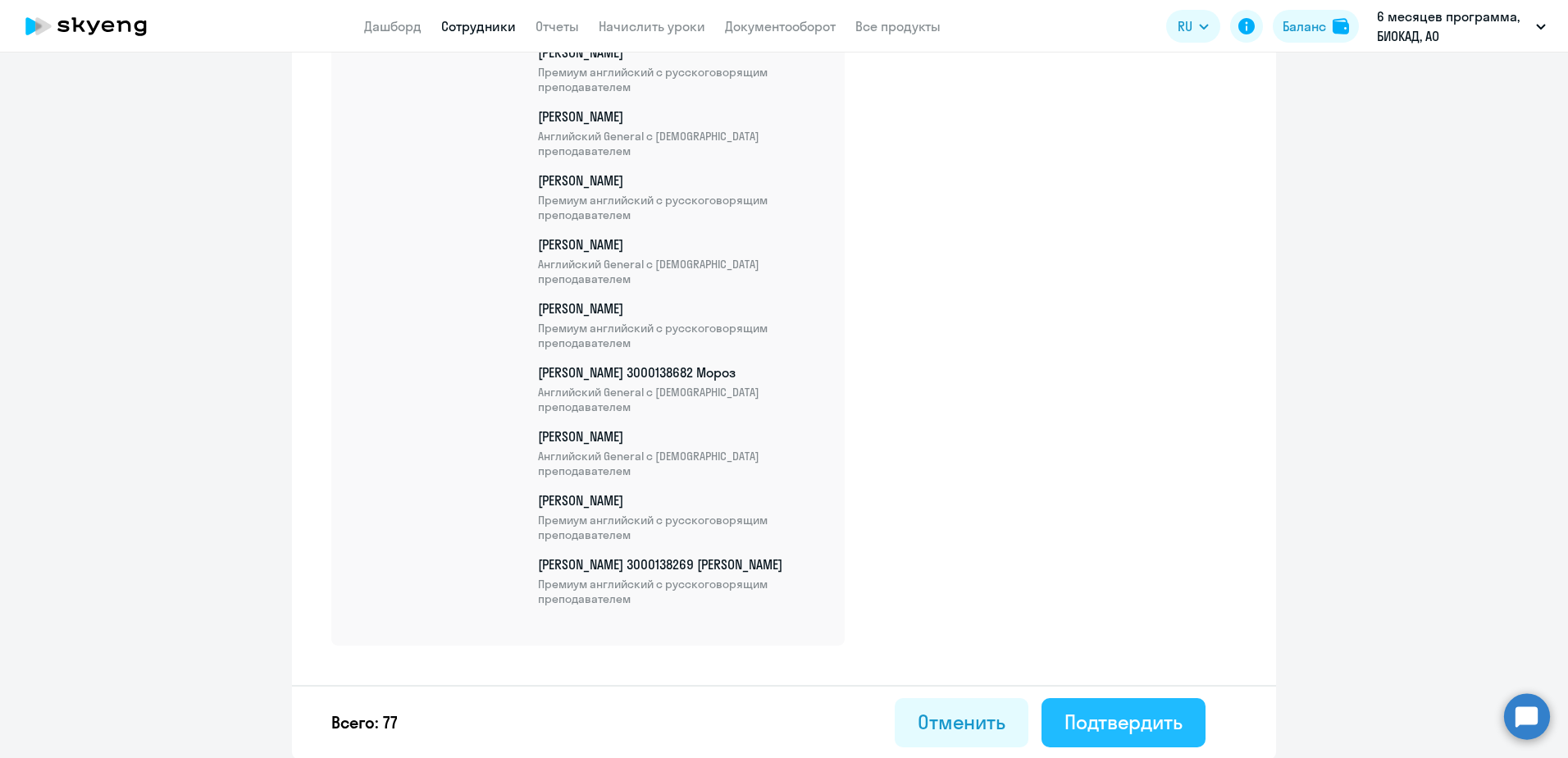
click at [1120, 719] on div "Подтвердить" at bounding box center [1123, 722] width 118 height 26
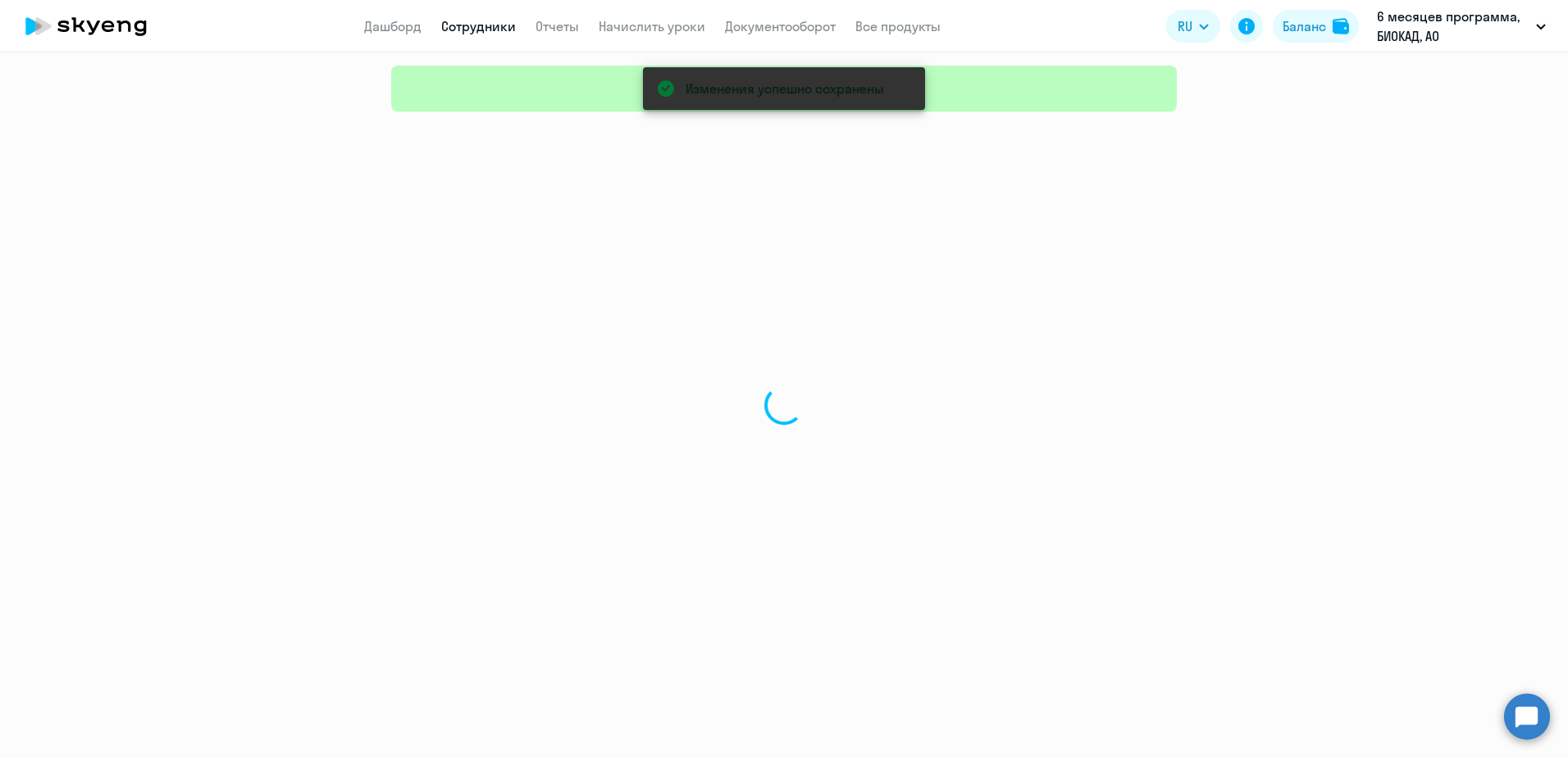
select select "30"
